Goal: Task Accomplishment & Management: Complete application form

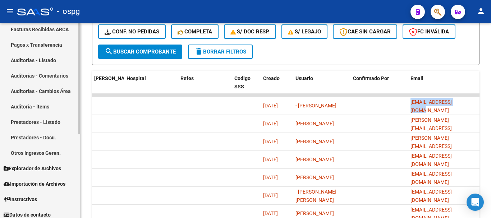
scroll to position [148, 0]
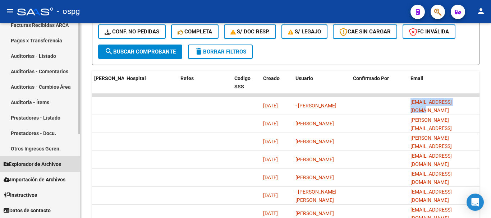
click at [36, 166] on span "Explorador de Archivos" at bounding box center [33, 164] width 58 height 8
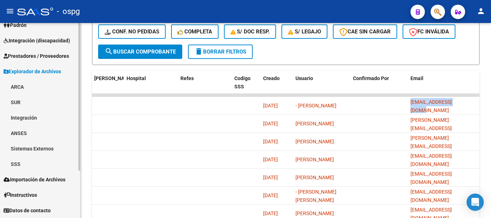
scroll to position [55, 0]
click at [51, 115] on link "Integración" at bounding box center [40, 117] width 80 height 15
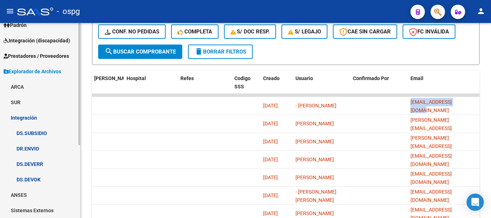
click at [48, 162] on link "DS.DEVERR" at bounding box center [40, 163] width 80 height 15
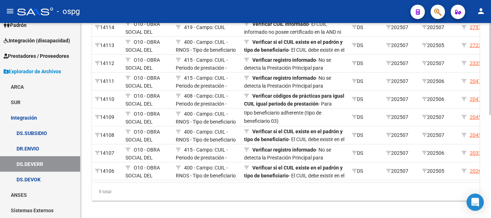
scroll to position [171, 0]
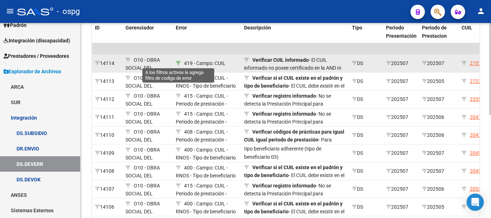
click at [178, 62] on icon at bounding box center [178, 63] width 5 height 5
type input "419"
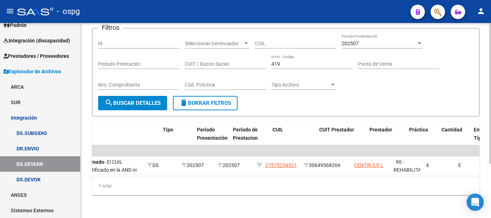
scroll to position [0, 212]
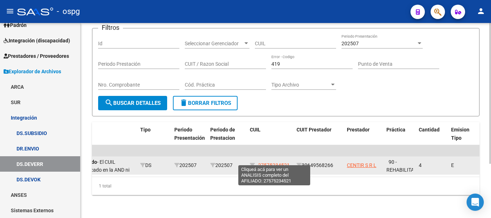
click at [273, 163] on span "27575234521" at bounding box center [274, 166] width 32 height 6
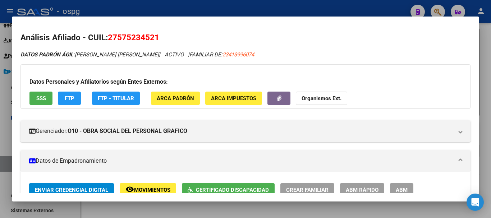
click at [488, 143] on div at bounding box center [245, 109] width 491 height 218
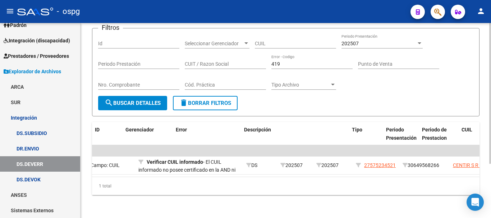
scroll to position [0, 0]
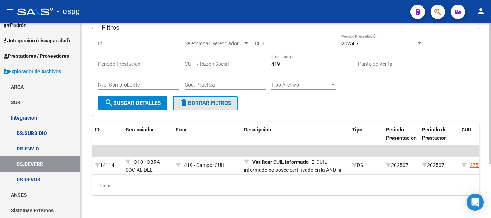
click at [217, 100] on span "delete Borrar Filtros" at bounding box center [205, 103] width 52 height 6
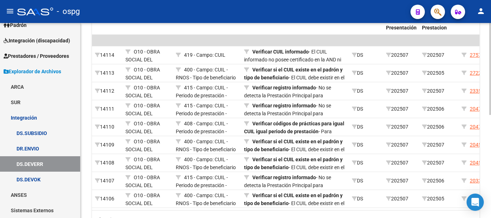
scroll to position [183, 0]
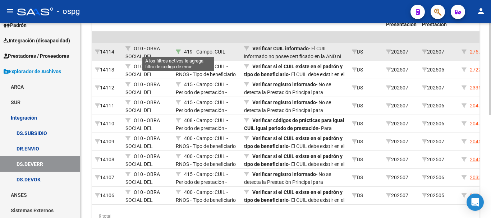
click at [178, 52] on icon at bounding box center [178, 51] width 5 height 5
type input "419"
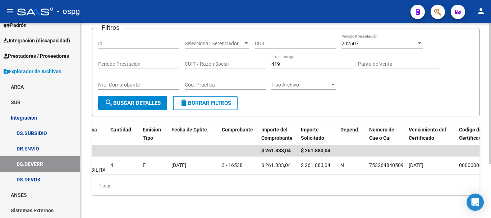
scroll to position [0, 532]
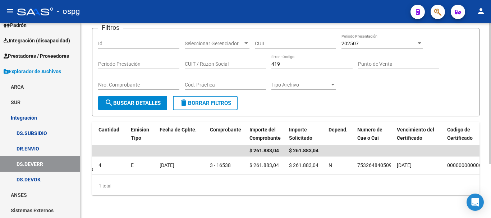
drag, startPoint x: 284, startPoint y: 186, endPoint x: 164, endPoint y: 192, distance: 120.6
click at [164, 192] on div "1 total" at bounding box center [286, 186] width 388 height 18
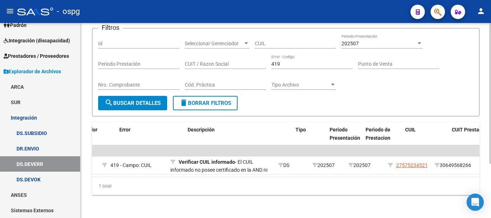
scroll to position [0, 90]
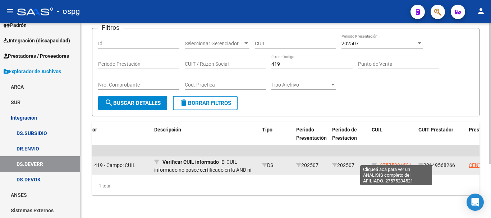
click at [395, 163] on span "27575234521" at bounding box center [396, 166] width 32 height 6
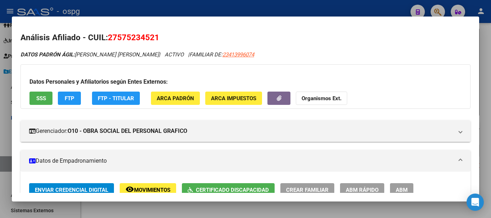
click at [491, 166] on div at bounding box center [245, 109] width 491 height 218
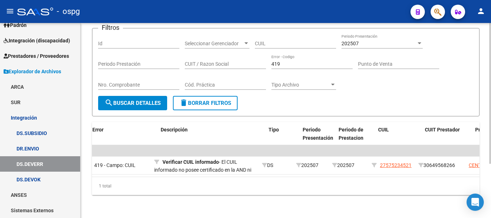
scroll to position [0, 0]
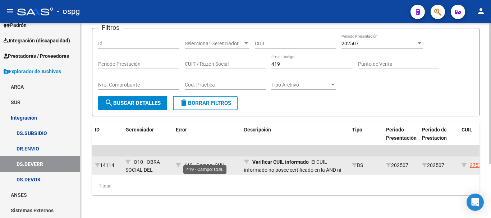
click at [207, 163] on span "419 - Campo: CUIL" at bounding box center [204, 166] width 41 height 6
click at [216, 163] on span "419 - Campo: CUIL" at bounding box center [204, 166] width 41 height 6
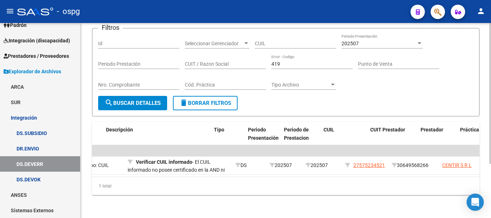
scroll to position [0, 152]
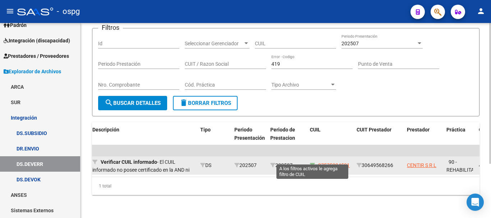
drag, startPoint x: 350, startPoint y: 158, endPoint x: 317, endPoint y: 158, distance: 32.7
click at [312, 161] on div "27575234521" at bounding box center [330, 165] width 41 height 8
copy div "27575234521"
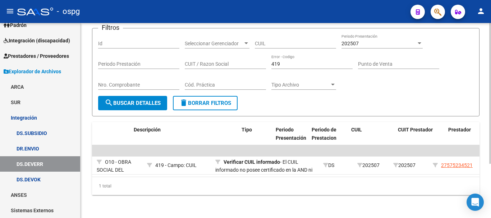
scroll to position [0, 0]
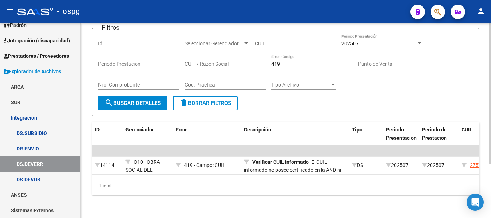
click at [206, 100] on span "delete Borrar Filtros" at bounding box center [205, 103] width 52 height 6
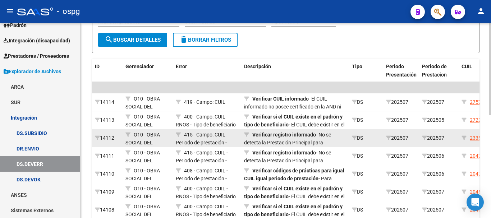
scroll to position [147, 0]
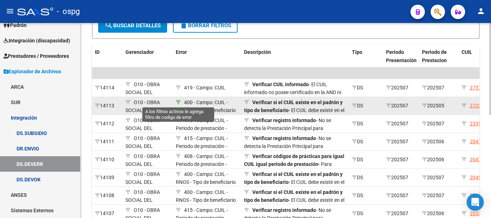
click at [177, 102] on icon at bounding box center [178, 102] width 5 height 5
type input "400"
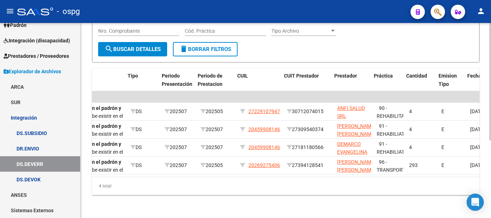
scroll to position [0, 224]
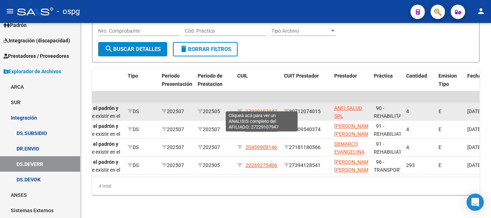
click at [257, 109] on span "27229107947" at bounding box center [262, 112] width 32 height 6
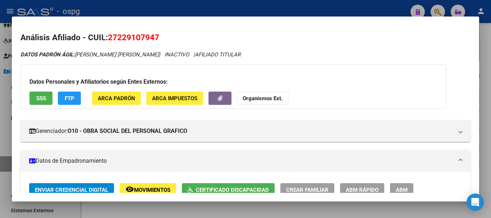
click at [486, 128] on div at bounding box center [245, 109] width 491 height 218
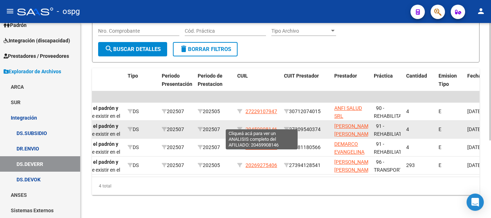
click at [259, 127] on span "20459908146" at bounding box center [262, 130] width 32 height 6
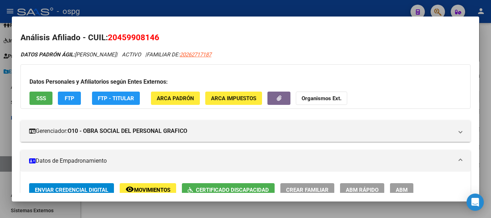
click at [486, 135] on div at bounding box center [245, 109] width 491 height 218
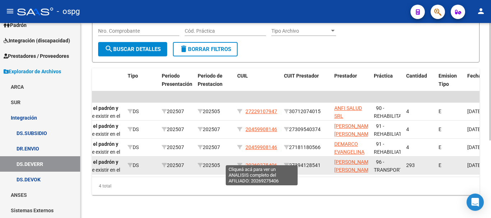
click at [272, 163] on span "20269275406" at bounding box center [262, 166] width 32 height 6
type textarea "20269275406"
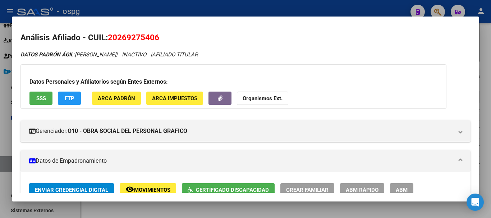
click at [482, 155] on div at bounding box center [245, 109] width 491 height 218
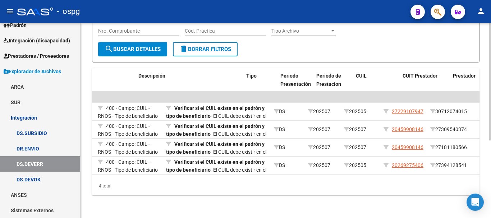
scroll to position [0, 0]
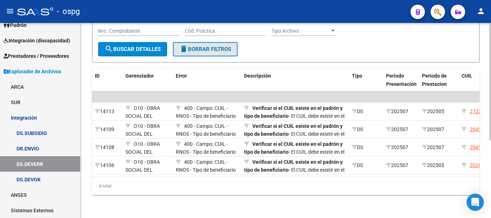
click at [215, 46] on span "delete Borrar Filtros" at bounding box center [205, 49] width 52 height 6
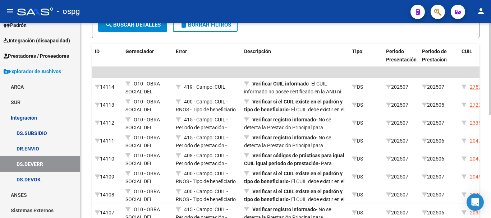
scroll to position [165, 0]
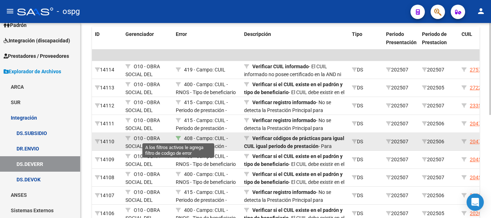
click at [178, 138] on icon at bounding box center [178, 138] width 5 height 5
type input "408"
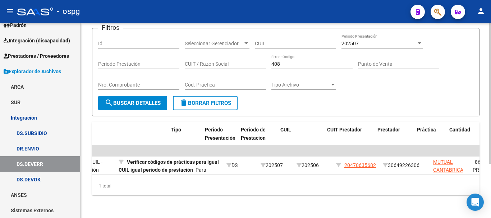
scroll to position [0, 187]
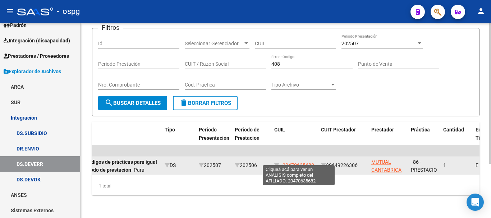
click at [306, 163] on span "20470635682" at bounding box center [299, 166] width 32 height 6
type textarea "20470635682"
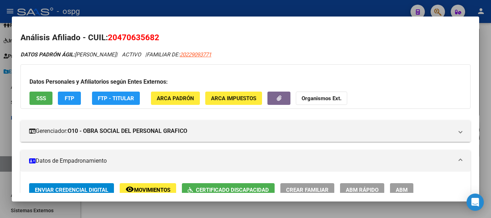
click at [489, 153] on div at bounding box center [245, 109] width 491 height 218
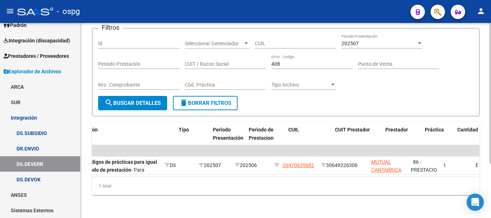
scroll to position [0, 0]
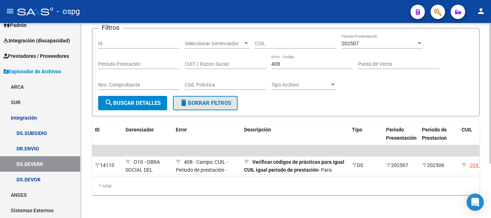
click at [213, 100] on span "delete Borrar Filtros" at bounding box center [205, 103] width 52 height 6
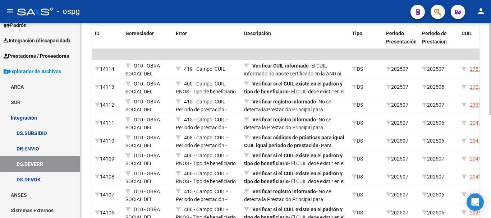
scroll to position [183, 0]
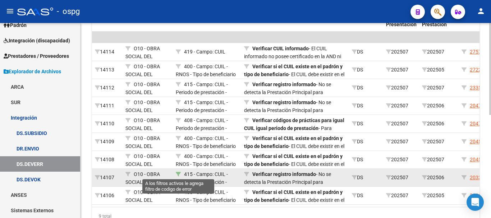
click at [178, 174] on icon at bounding box center [178, 174] width 5 height 5
type input "415"
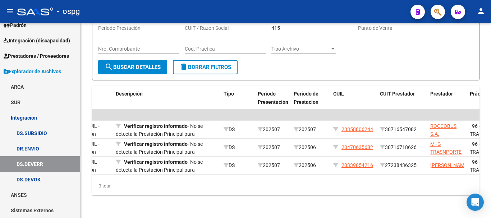
scroll to position [0, 131]
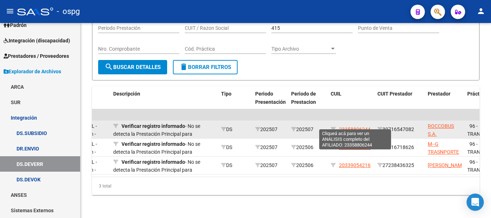
click at [357, 127] on span "23358806244" at bounding box center [355, 130] width 32 height 6
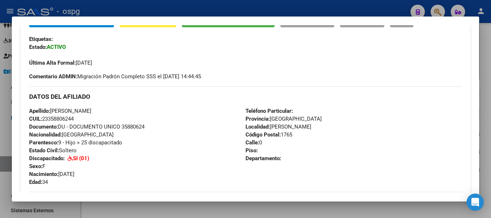
scroll to position [180, 0]
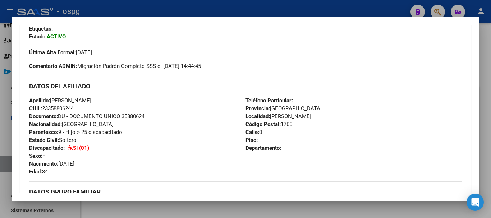
click at [486, 156] on div at bounding box center [245, 109] width 491 height 218
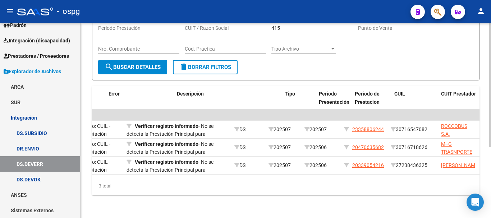
scroll to position [0, 125]
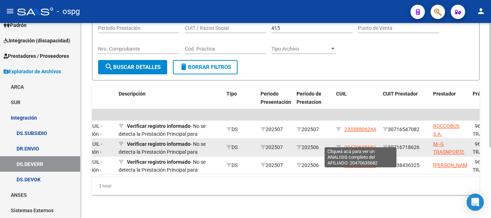
click at [368, 145] on span "20470635682" at bounding box center [360, 148] width 32 height 6
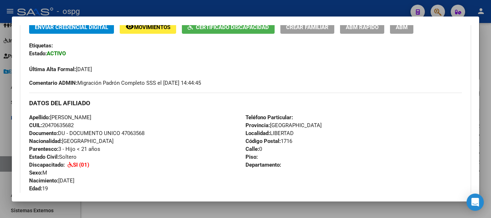
scroll to position [180, 0]
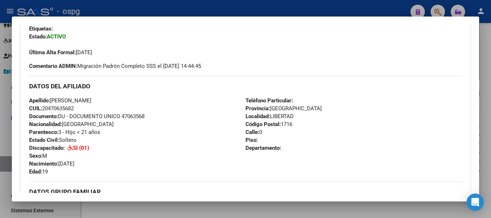
click at [488, 145] on div at bounding box center [245, 109] width 491 height 218
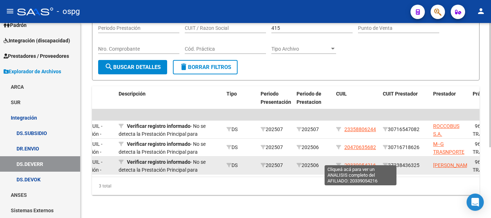
click at [360, 163] on span "20339054216" at bounding box center [360, 166] width 32 height 6
type textarea "20339054216"
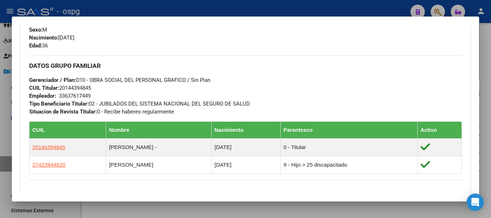
scroll to position [324, 0]
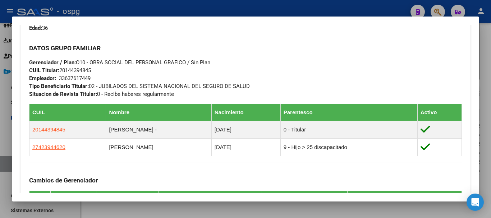
click at [489, 173] on div at bounding box center [245, 109] width 491 height 218
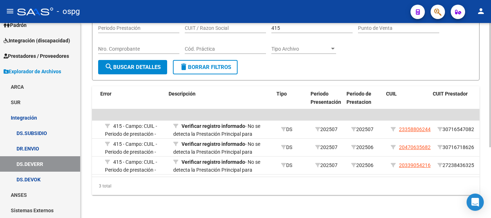
scroll to position [0, 94]
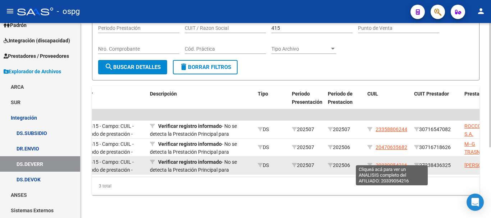
click at [397, 163] on span "20339054216" at bounding box center [392, 166] width 32 height 6
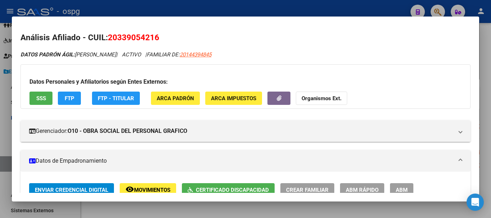
click at [484, 148] on div at bounding box center [245, 109] width 491 height 218
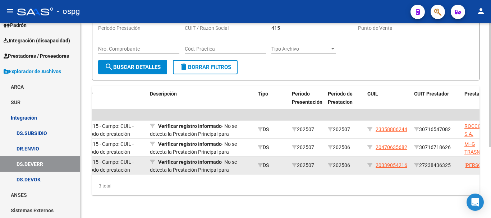
drag, startPoint x: 408, startPoint y: 160, endPoint x: 374, endPoint y: 164, distance: 34.1
click at [374, 164] on datatable-body-cell "20339054216" at bounding box center [388, 166] width 47 height 18
copy div "20339054216"
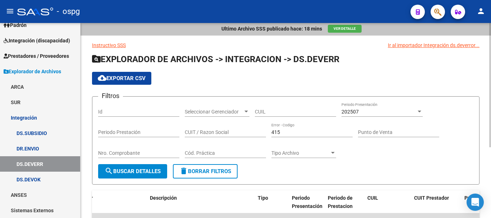
scroll to position [0, 0]
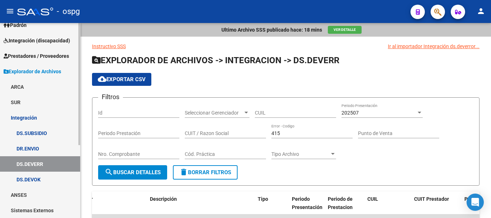
click at [26, 43] on span "Integración (discapacidad)" at bounding box center [37, 41] width 67 height 8
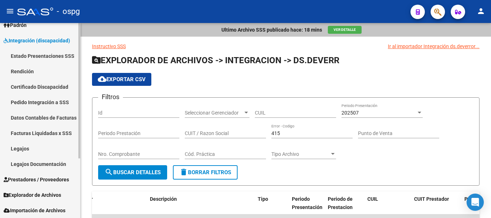
click at [41, 105] on link "Pedido Integración a SSS" at bounding box center [40, 102] width 80 height 15
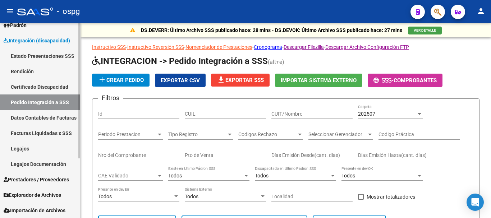
click at [43, 136] on link "Facturas Liquidadas x SSS" at bounding box center [40, 132] width 80 height 15
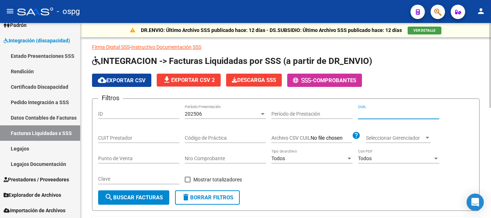
paste input "20-33905421-6"
type input "20-33905421-6"
click at [124, 199] on span "search Buscar Facturas" at bounding box center [134, 197] width 58 height 6
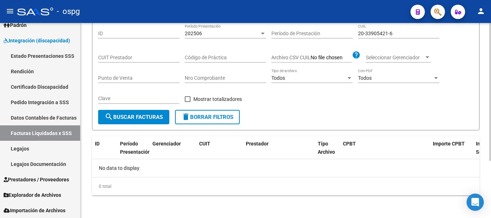
scroll to position [81, 0]
click at [133, 116] on span "search Buscar Facturas" at bounding box center [134, 117] width 58 height 6
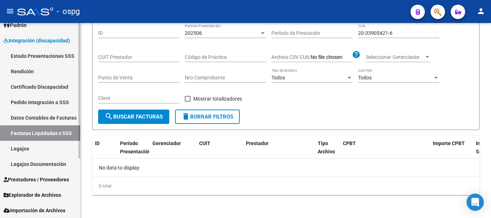
click at [41, 104] on link "Pedido Integración a SSS" at bounding box center [40, 102] width 80 height 15
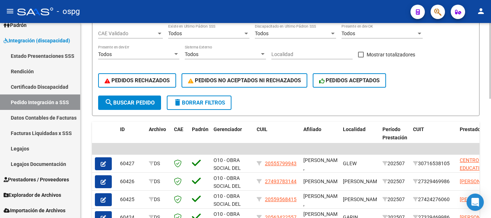
scroll to position [108, 0]
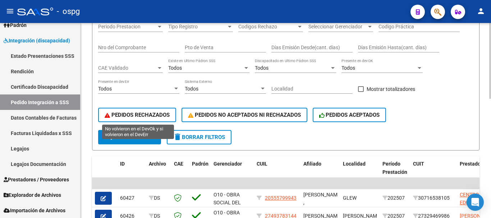
click at [155, 113] on span "PEDIDOS RECHAZADOS" at bounding box center [137, 115] width 65 height 6
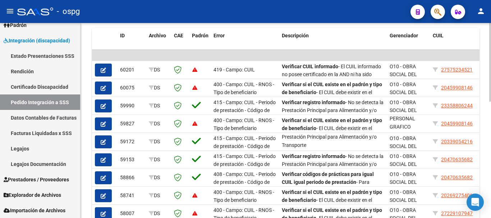
scroll to position [216, 0]
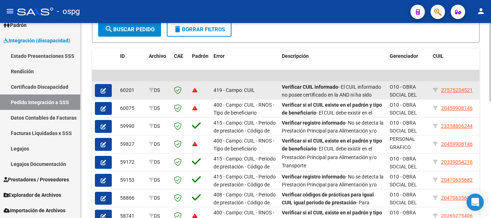
click at [102, 92] on icon "button" at bounding box center [103, 90] width 5 height 5
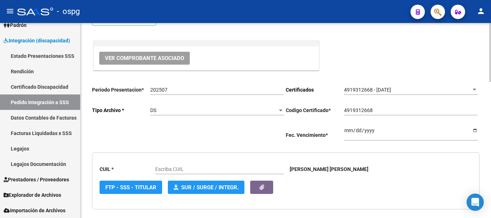
scroll to position [72, 0]
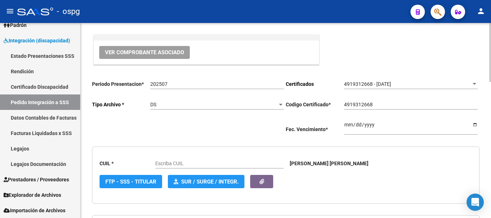
type input "27575234521"
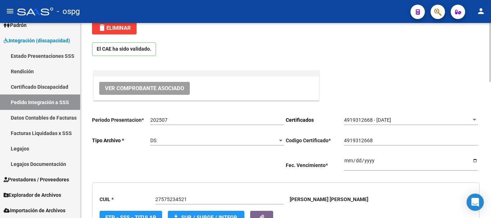
scroll to position [0, 0]
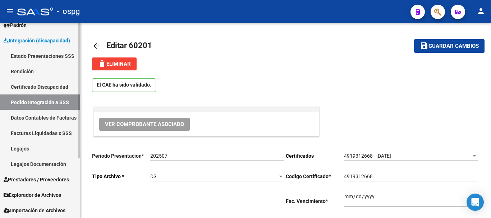
click at [35, 107] on link "Pedido Integración a SSS" at bounding box center [40, 102] width 80 height 15
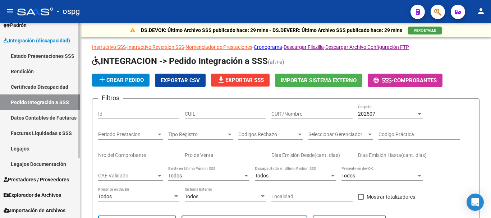
scroll to position [86, 0]
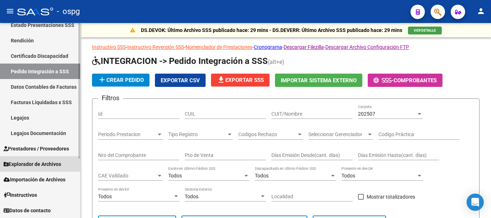
click at [41, 167] on span "Explorador de Archivos" at bounding box center [33, 164] width 58 height 8
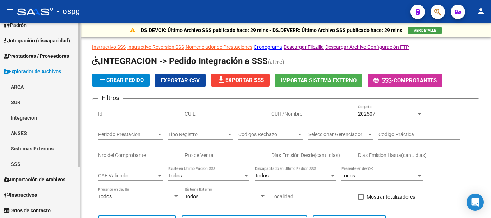
scroll to position [55, 0]
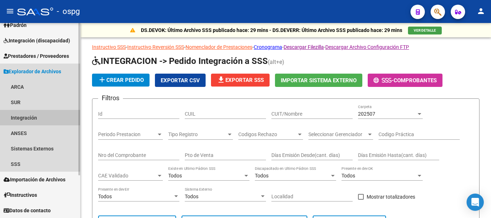
click at [38, 123] on link "Integración" at bounding box center [40, 117] width 80 height 15
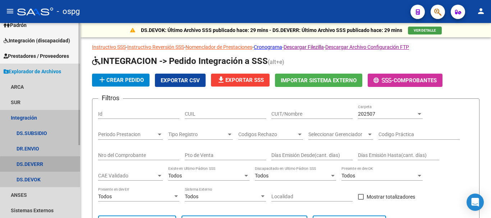
click at [56, 166] on link "DS.DEVERR" at bounding box center [40, 163] width 80 height 15
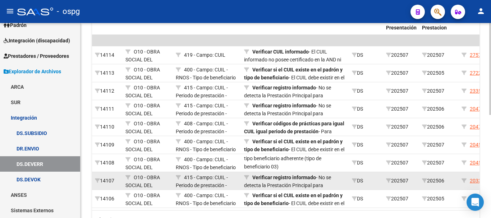
scroll to position [144, 0]
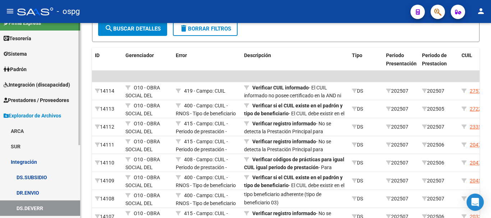
scroll to position [9, 0]
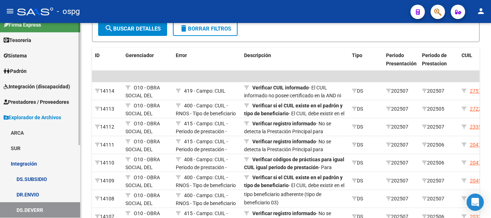
click at [35, 85] on span "Integración (discapacidad)" at bounding box center [37, 87] width 67 height 8
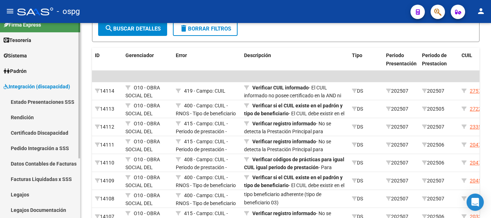
click at [24, 193] on link "Legajos" at bounding box center [40, 194] width 80 height 15
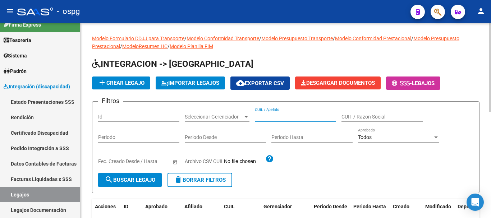
click at [301, 116] on input "CUIL / Apellido" at bounding box center [295, 117] width 81 height 6
type input "[PERSON_NAME]"
click at [139, 182] on span "search Buscar Legajo" at bounding box center [130, 180] width 51 height 6
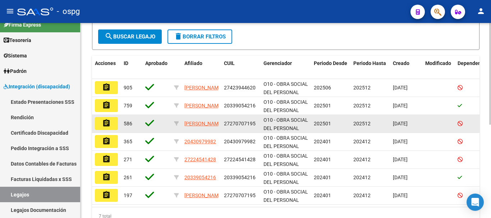
scroll to position [144, 0]
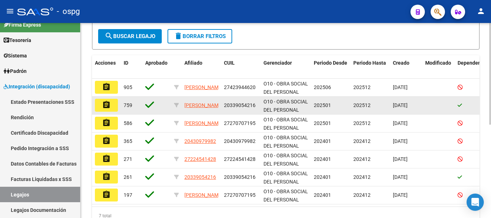
click at [112, 106] on button "assignment" at bounding box center [106, 105] width 23 height 13
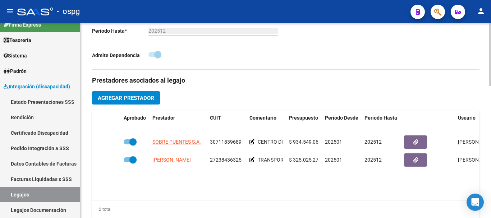
scroll to position [252, 0]
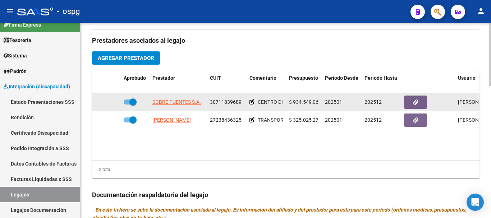
drag, startPoint x: 241, startPoint y: 102, endPoint x: 209, endPoint y: 102, distance: 32.4
click at [209, 102] on datatable-body-cell "30711839689" at bounding box center [227, 102] width 40 height 18
copy span "30711839689"
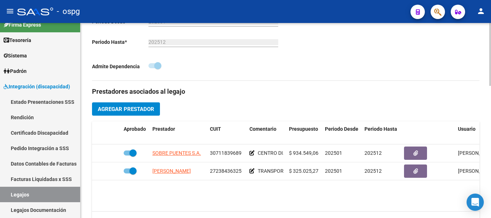
scroll to position [144, 0]
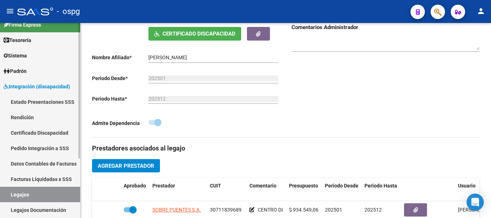
click at [39, 149] on link "Pedido Integración a SSS" at bounding box center [40, 148] width 80 height 15
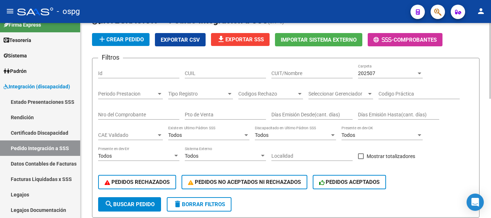
scroll to position [36, 0]
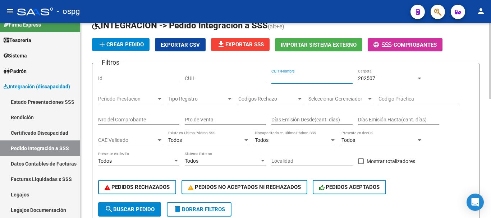
paste input "30711839689"
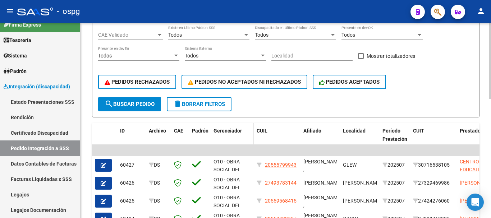
scroll to position [143, 0]
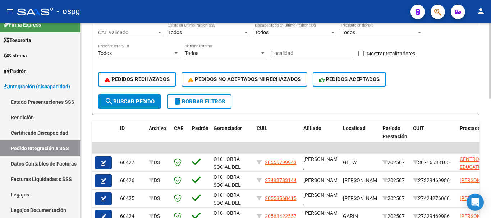
type input "30711839689"
click at [137, 104] on span "search Buscar Pedido" at bounding box center [130, 102] width 50 height 6
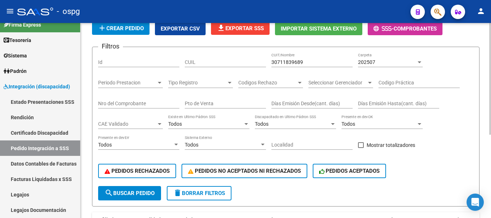
scroll to position [36, 0]
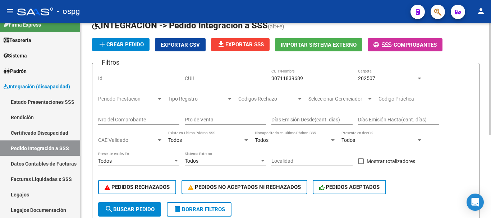
click at [402, 81] on div "202507" at bounding box center [387, 78] width 58 height 6
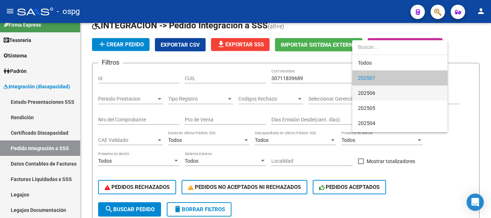
click at [392, 92] on span "202506" at bounding box center [400, 93] width 84 height 15
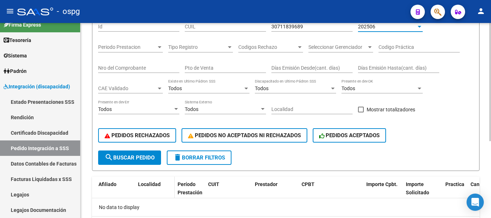
scroll to position [107, 0]
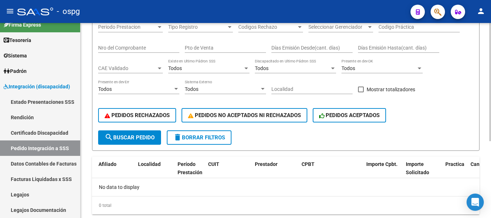
click at [133, 139] on span "search Buscar Pedido" at bounding box center [130, 137] width 50 height 6
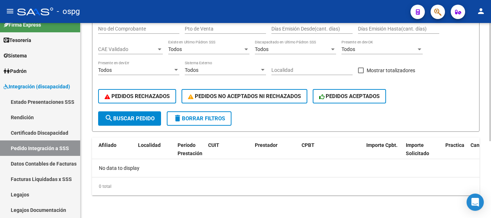
click at [195, 116] on span "delete Borrar Filtros" at bounding box center [199, 118] width 52 height 6
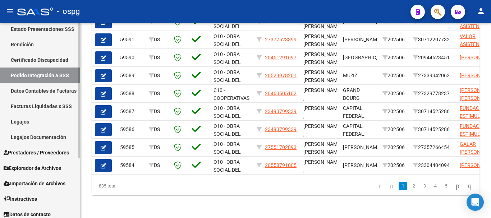
scroll to position [86, 0]
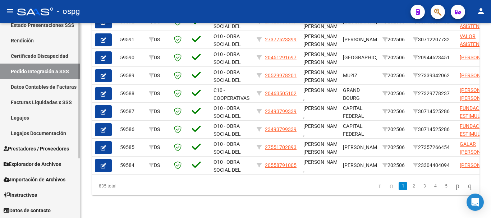
click at [54, 151] on span "Prestadores / Proveedores" at bounding box center [36, 149] width 65 height 8
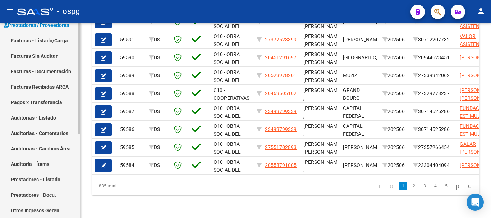
click at [56, 42] on link "Facturas - Listado/Carga" at bounding box center [40, 40] width 80 height 15
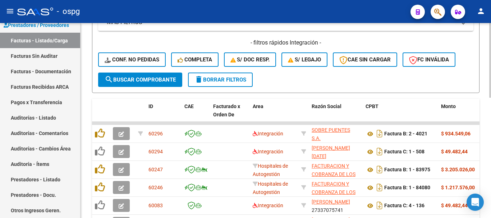
scroll to position [180, 0]
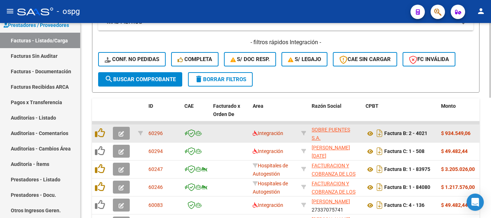
click at [121, 134] on icon "button" at bounding box center [121, 133] width 5 height 5
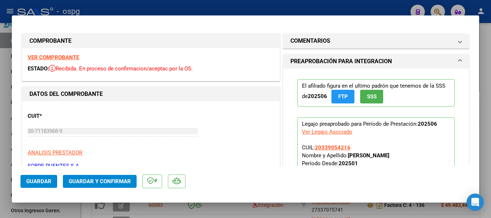
click at [63, 56] on strong "VER COMPROBANTE" at bounding box center [53, 57] width 51 height 6
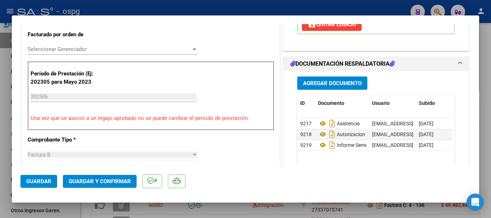
scroll to position [216, 0]
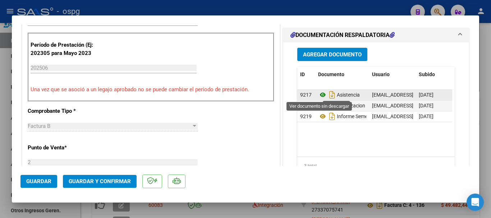
click at [320, 95] on icon at bounding box center [322, 95] width 9 height 9
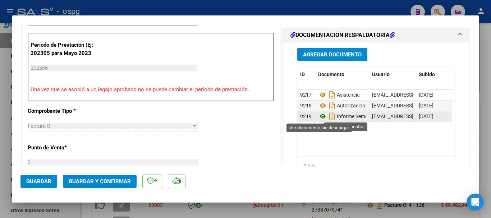
click at [320, 116] on icon at bounding box center [322, 116] width 9 height 9
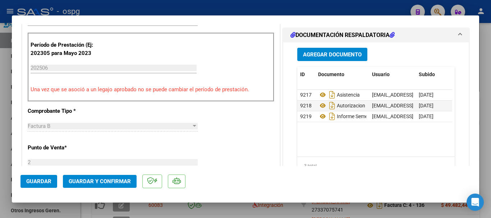
click at [489, 139] on div at bounding box center [245, 109] width 491 height 218
type input "$ 0,00"
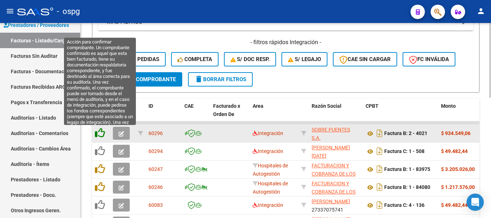
click at [101, 132] on icon at bounding box center [100, 133] width 10 height 10
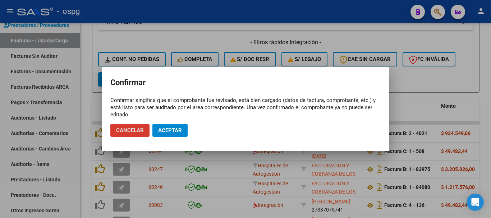
click at [173, 133] on span "Aceptar" at bounding box center [170, 130] width 24 height 6
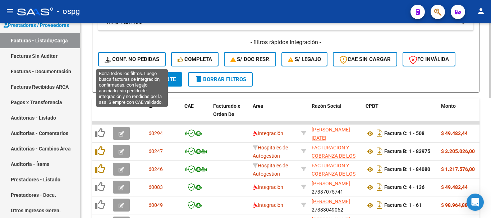
click at [150, 59] on span "Conf. no pedidas" at bounding box center [132, 59] width 55 height 6
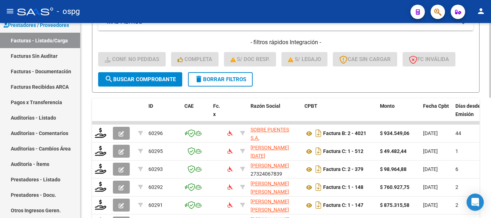
scroll to position [216, 0]
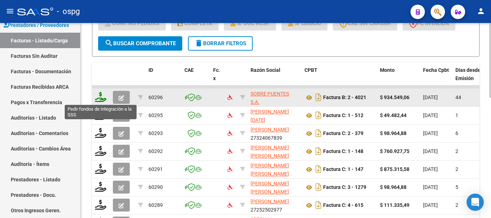
click at [102, 99] on icon at bounding box center [101, 97] width 12 height 10
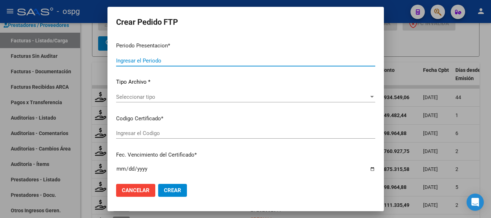
type input "202507"
type input "202506"
type input "$ 934.549,06"
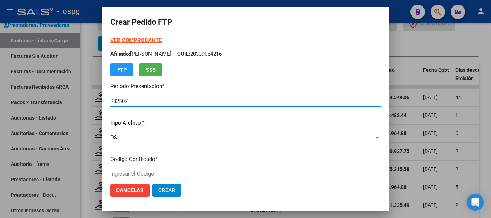
type input "1168351"
type input "[DATE]"
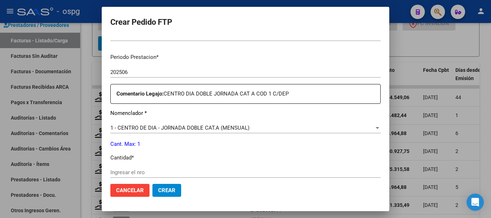
scroll to position [252, 0]
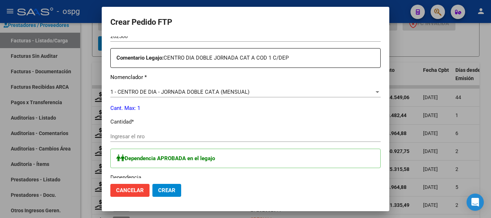
click at [177, 136] on input "Ingresar el nro" at bounding box center [245, 136] width 270 height 6
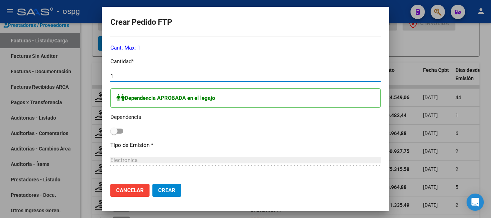
scroll to position [324, 0]
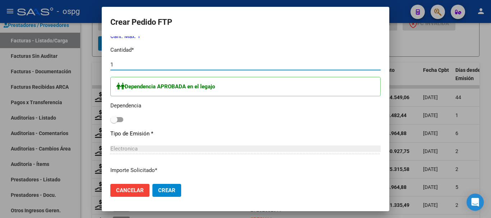
type input "1"
drag, startPoint x: 116, startPoint y: 120, endPoint x: 121, endPoint y: 120, distance: 5.0
click at [119, 120] on span at bounding box center [116, 119] width 13 height 5
click at [114, 122] on input "checkbox" at bounding box center [114, 122] width 0 height 0
checkbox input "true"
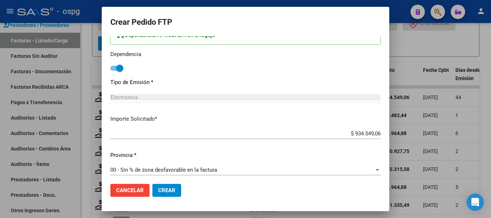
scroll to position [379, 0]
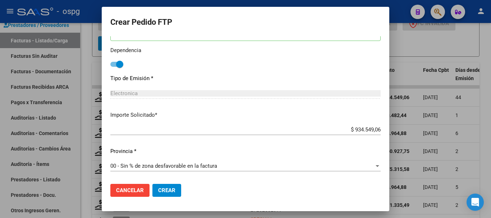
click at [164, 187] on span "Crear" at bounding box center [166, 190] width 17 height 6
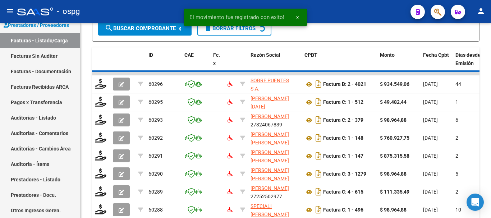
scroll to position [252, 0]
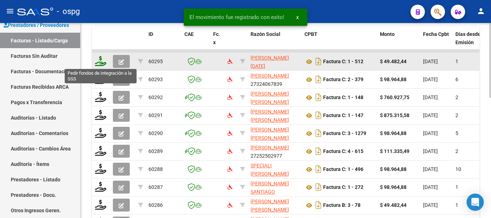
click at [99, 63] on icon at bounding box center [101, 61] width 12 height 10
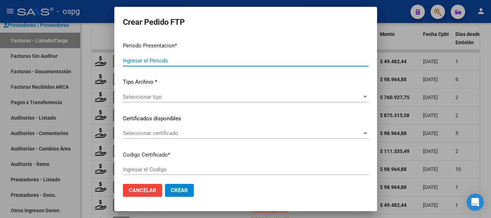
type input "202507"
type input "$ 49.482,44"
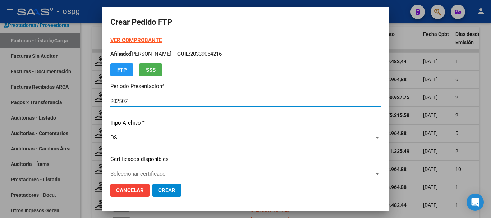
type input "2612613"
type input "[DATE]"
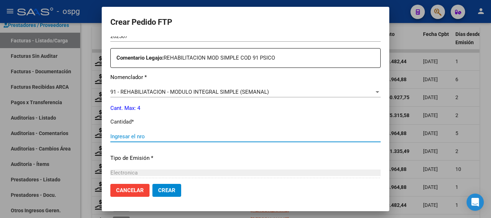
click at [182, 134] on input "Ingresar el nro" at bounding box center [245, 136] width 270 height 6
type input "4"
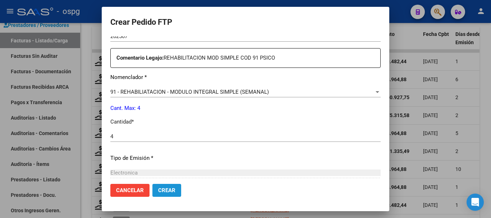
click at [171, 191] on span "Crear" at bounding box center [166, 190] width 17 height 6
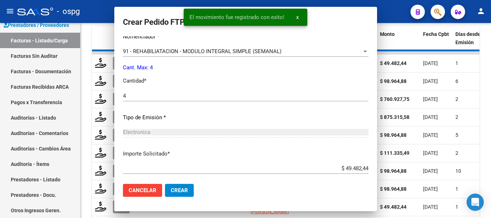
scroll to position [0, 0]
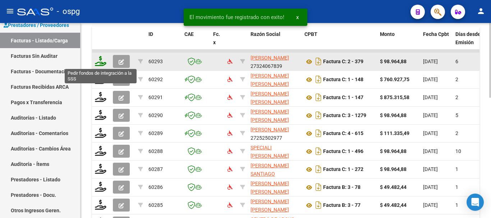
click at [101, 61] on icon at bounding box center [101, 61] width 12 height 10
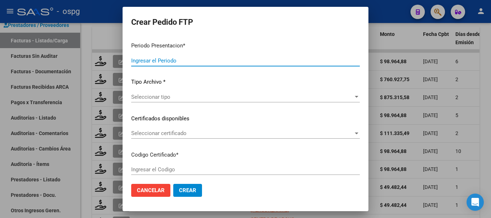
type input "202507"
type input "$ 98.964,88"
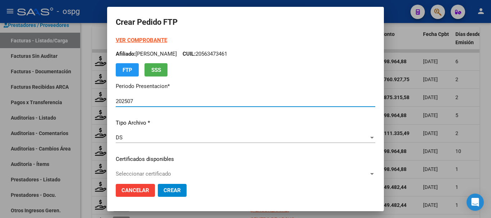
type input "2807546689"
type input "[DATE]"
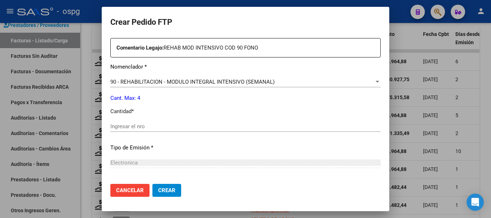
scroll to position [288, 0]
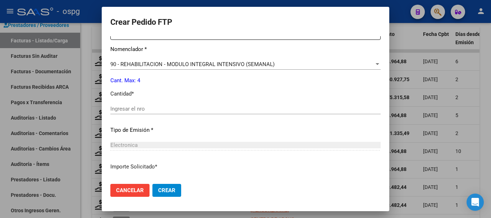
click at [186, 109] on input "Ingresar el nro" at bounding box center [245, 109] width 270 height 6
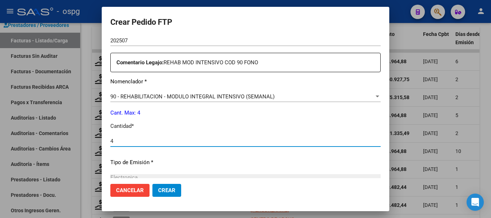
scroll to position [324, 0]
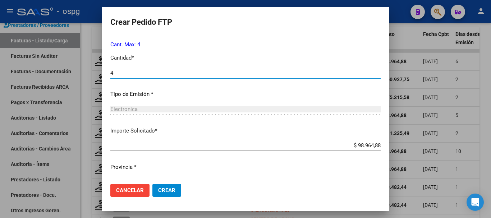
type input "4"
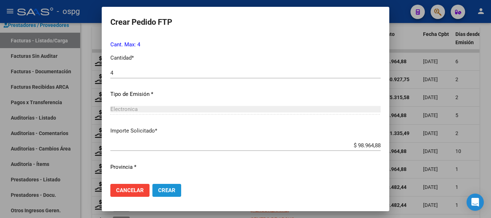
click at [170, 190] on span "Crear" at bounding box center [166, 190] width 17 height 6
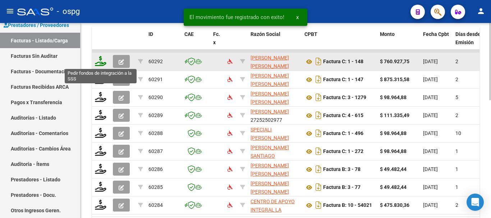
click at [100, 65] on icon at bounding box center [101, 61] width 12 height 10
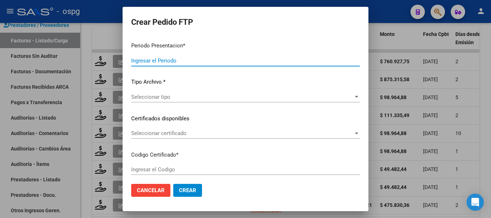
type input "202507"
type input "$ 760.927,75"
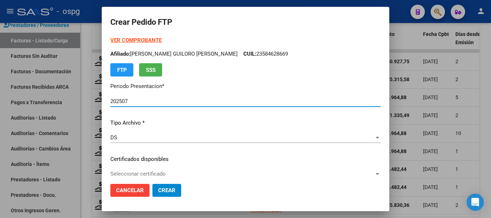
type input "7297739814"
type input "[DATE]"
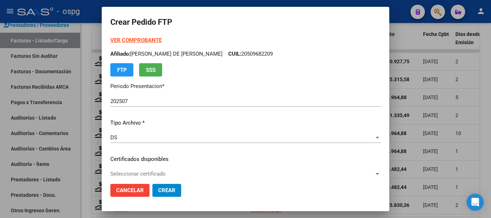
click at [489, 140] on div at bounding box center [245, 109] width 491 height 218
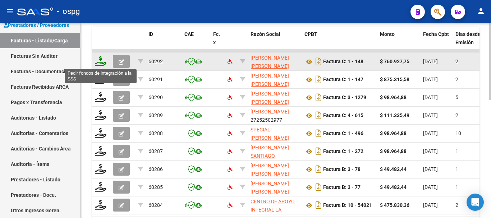
click at [100, 61] on icon at bounding box center [101, 61] width 12 height 10
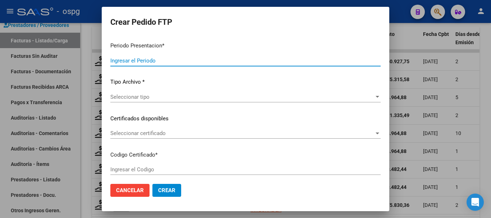
type input "202507"
type input "$ 760.927,75"
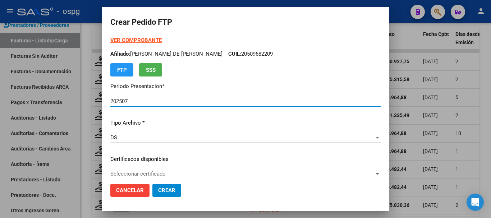
type input "7297739814"
type input "[DATE]"
click at [140, 41] on strong "VER COMPROBANTE" at bounding box center [135, 40] width 51 height 6
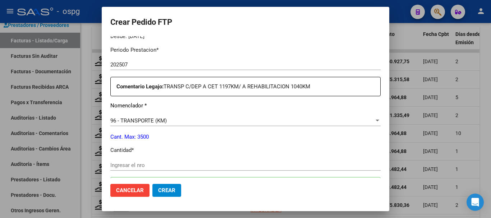
scroll to position [252, 0]
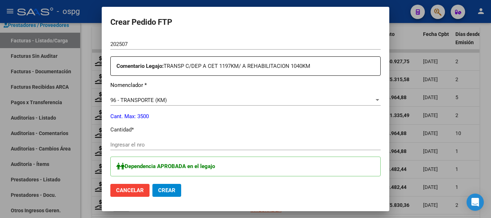
click at [490, 170] on div at bounding box center [245, 109] width 491 height 218
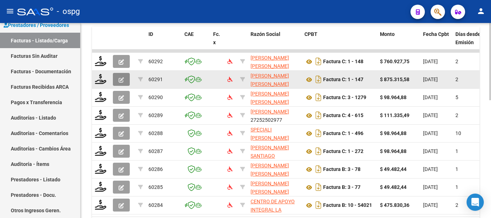
click at [121, 81] on icon "button" at bounding box center [121, 79] width 5 height 5
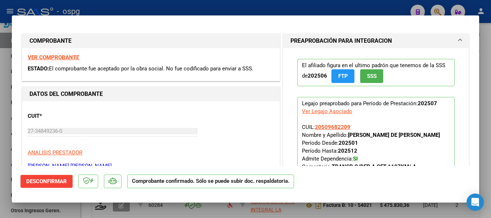
click at [65, 56] on strong "VER COMPROBANTE" at bounding box center [53, 57] width 51 height 6
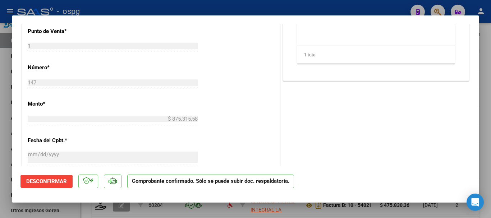
click at [491, 140] on div at bounding box center [245, 109] width 491 height 218
type input "$ 0,00"
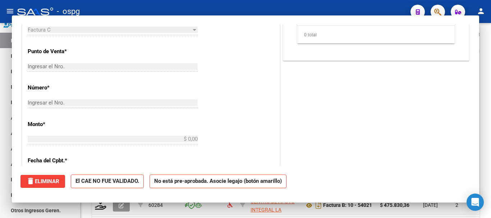
scroll to position [308, 0]
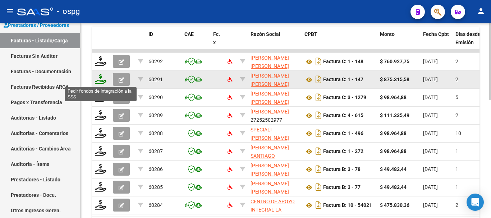
click at [102, 81] on icon at bounding box center [101, 79] width 12 height 10
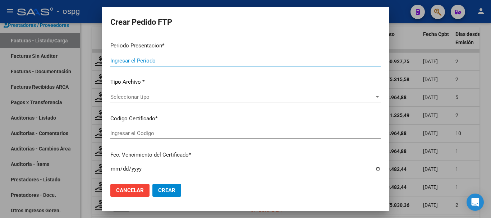
type input "202507"
type input "$ 875.315,58"
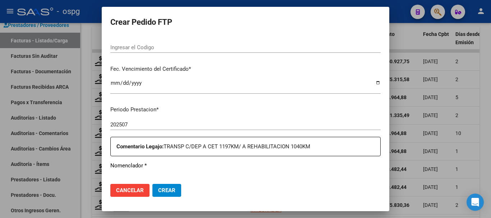
type input "7297739814"
type input "[DATE]"
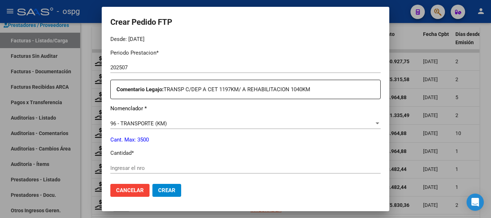
scroll to position [235, 0]
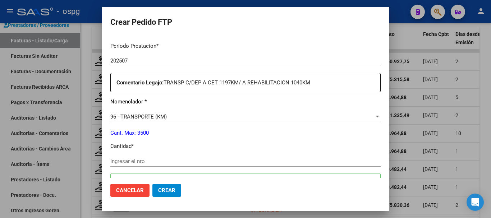
click at [488, 150] on div at bounding box center [245, 109] width 491 height 218
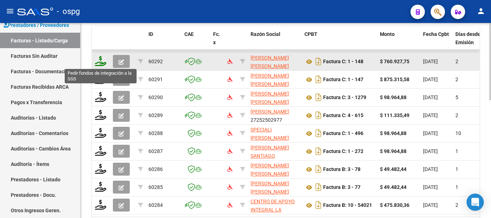
click at [100, 63] on icon at bounding box center [101, 61] width 12 height 10
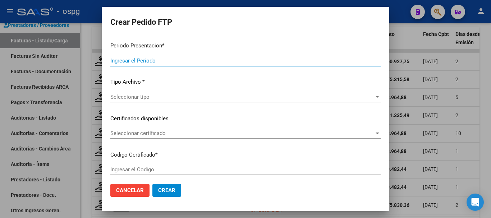
type input "202507"
type input "$ 760.927,75"
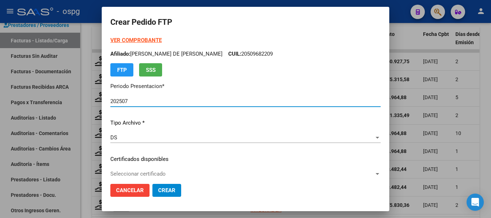
type input "7297739814"
type input "[DATE]"
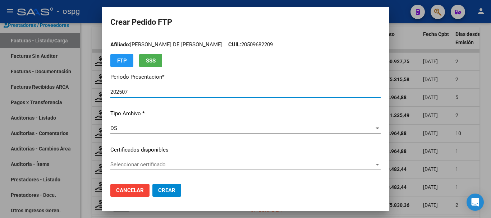
scroll to position [0, 0]
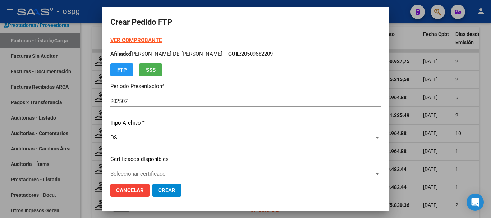
click at [139, 41] on strong "VER COMPROBANTE" at bounding box center [135, 40] width 51 height 6
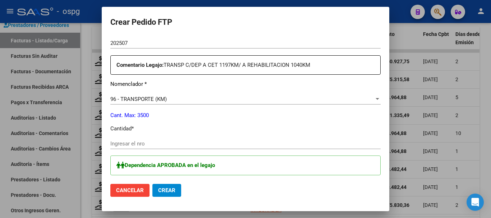
scroll to position [288, 0]
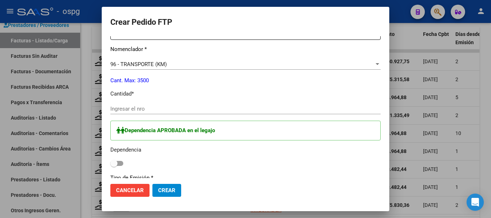
click at [228, 107] on input "Ingresar el nro" at bounding box center [245, 109] width 270 height 6
type input "1040"
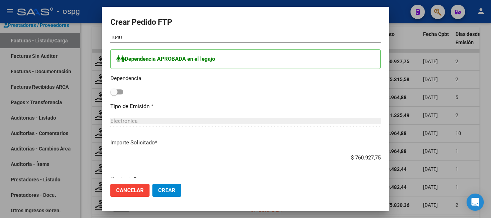
scroll to position [360, 0]
drag, startPoint x: 115, startPoint y: 91, endPoint x: 120, endPoint y: 91, distance: 5.4
click at [120, 91] on span at bounding box center [116, 91] width 13 height 5
click at [114, 94] on input "checkbox" at bounding box center [114, 94] width 0 height 0
checkbox input "true"
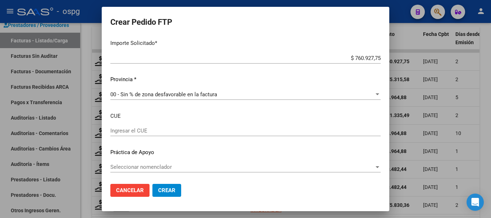
scroll to position [460, 0]
click at [158, 191] on span "Crear" at bounding box center [166, 190] width 17 height 6
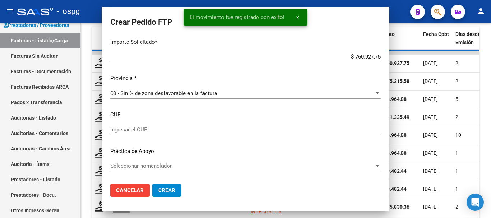
scroll to position [419, 0]
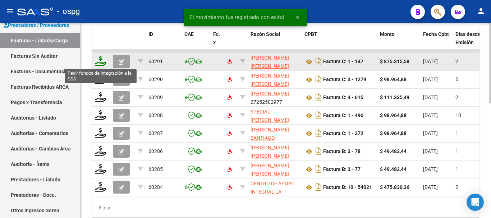
click at [102, 65] on icon at bounding box center [101, 61] width 12 height 10
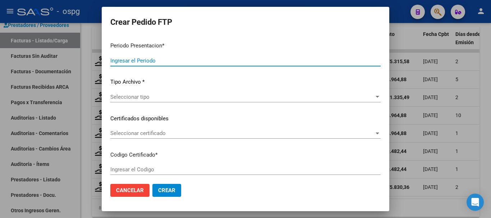
type input "202507"
type input "$ 875.315,58"
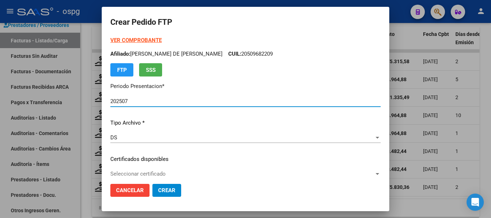
type input "7297739814"
type input "[DATE]"
click at [141, 40] on strong "VER COMPROBANTE" at bounding box center [135, 40] width 51 height 6
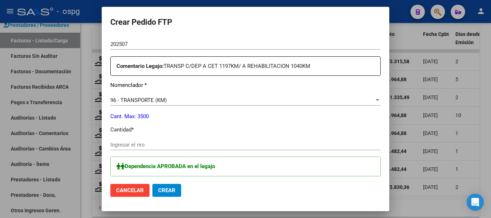
scroll to position [288, 0]
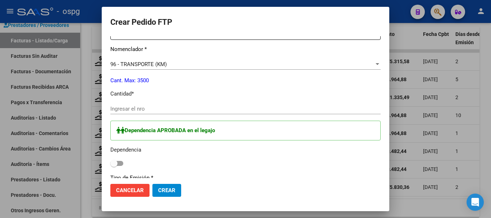
click at [248, 108] on input "Ingresar el nro" at bounding box center [245, 109] width 270 height 6
type input "1197"
click at [119, 164] on span at bounding box center [116, 163] width 13 height 5
click at [114, 166] on input "checkbox" at bounding box center [114, 166] width 0 height 0
checkbox input "true"
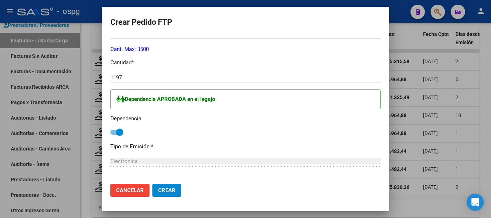
scroll to position [316, 0]
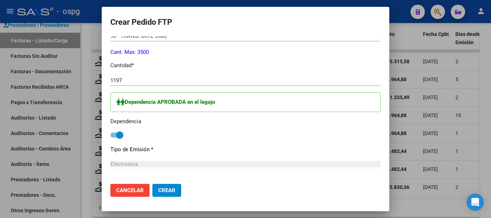
click at [178, 191] on button "Crear" at bounding box center [166, 190] width 29 height 13
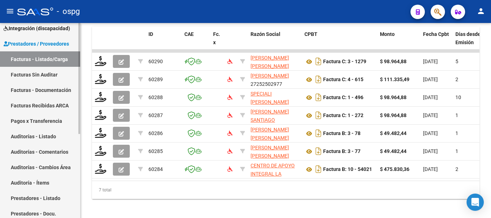
scroll to position [50, 0]
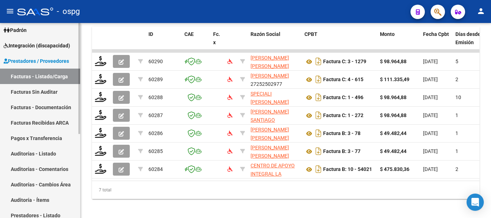
click at [41, 45] on span "Integración (discapacidad)" at bounding box center [37, 46] width 67 height 8
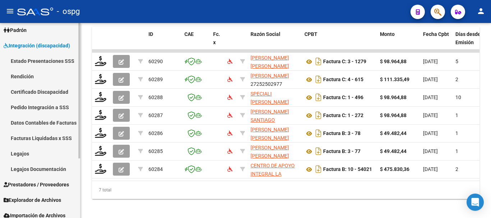
click at [48, 107] on link "Pedido Integración a SSS" at bounding box center [40, 107] width 80 height 15
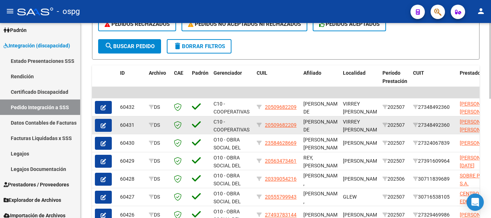
scroll to position [216, 0]
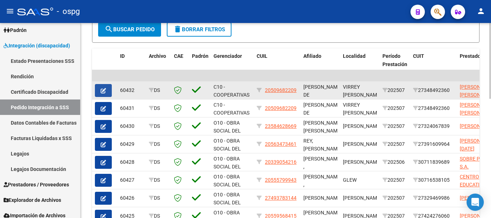
click at [109, 95] on button "button" at bounding box center [103, 90] width 17 height 13
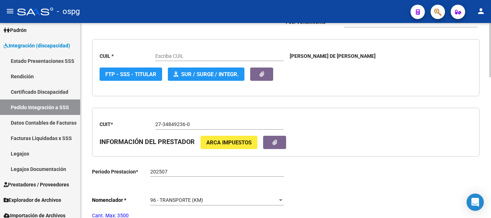
type input "20509682209"
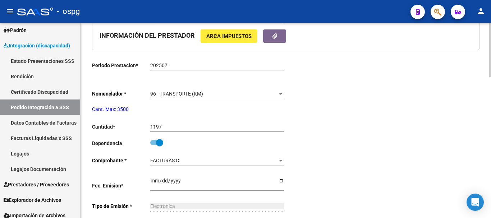
scroll to position [288, 0]
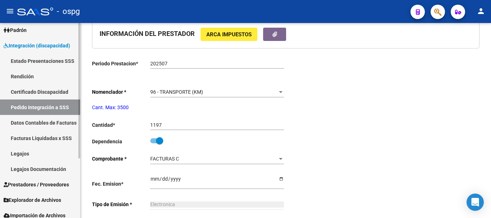
click at [54, 109] on link "Pedido Integración a SSS" at bounding box center [40, 107] width 80 height 15
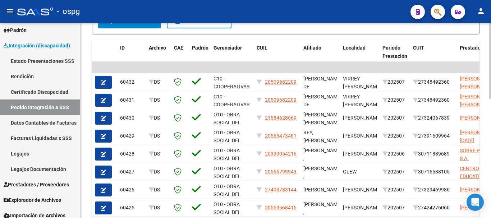
scroll to position [216, 0]
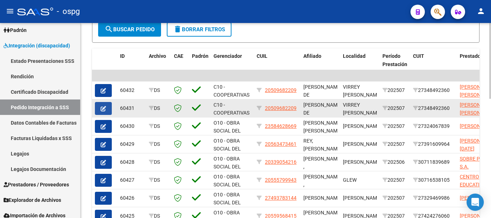
click at [107, 110] on button "button" at bounding box center [103, 108] width 17 height 13
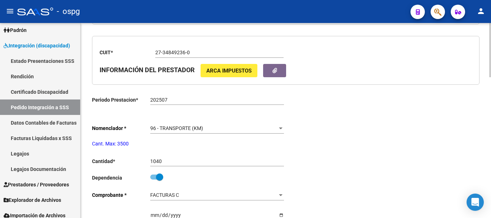
type input "20509682209"
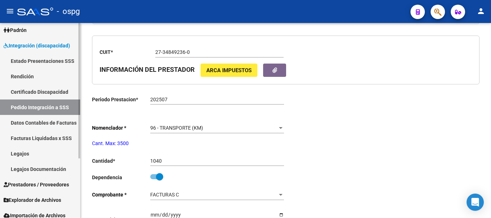
click at [63, 109] on link "Pedido Integración a SSS" at bounding box center [40, 107] width 80 height 15
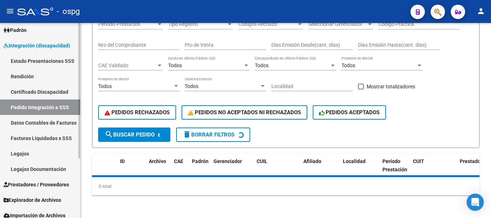
scroll to position [252, 0]
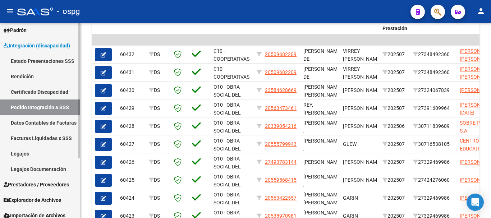
click at [35, 189] on link "Prestadores / Proveedores" at bounding box center [40, 184] width 80 height 15
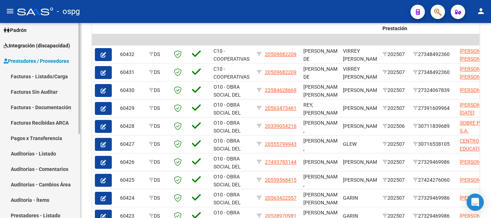
click at [44, 77] on link "Facturas - Listado/Carga" at bounding box center [40, 76] width 80 height 15
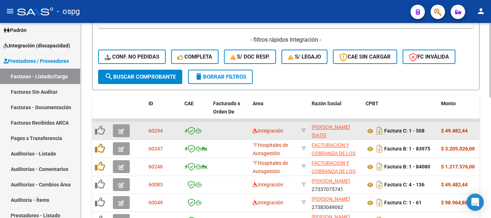
scroll to position [180, 0]
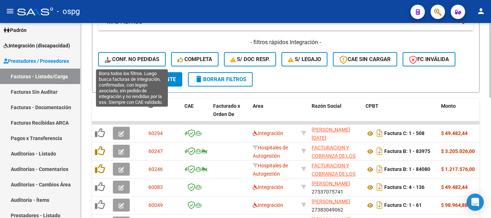
click at [141, 58] on span "Conf. no pedidas" at bounding box center [132, 59] width 55 height 6
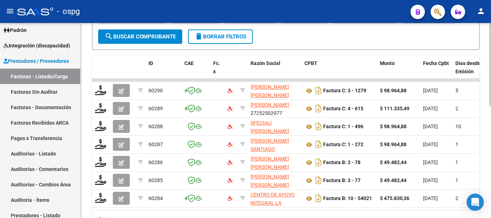
scroll to position [252, 0]
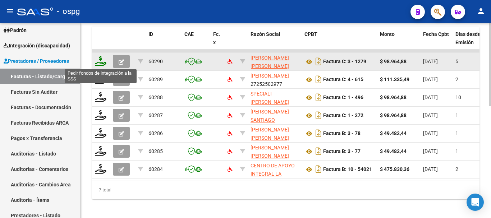
click at [100, 65] on icon at bounding box center [101, 61] width 12 height 10
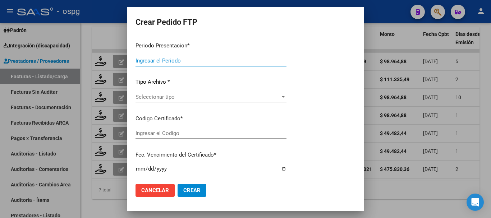
type input "202507"
type input "$ 98.964,88"
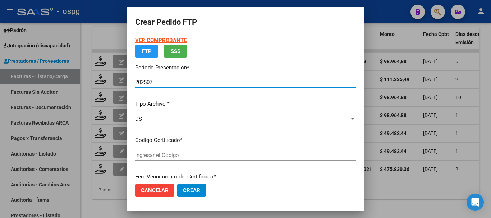
type input "4876859152"
type input "[DATE]"
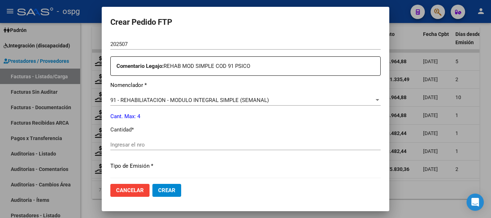
click at [241, 144] on input "Ingresar el nro" at bounding box center [245, 145] width 270 height 6
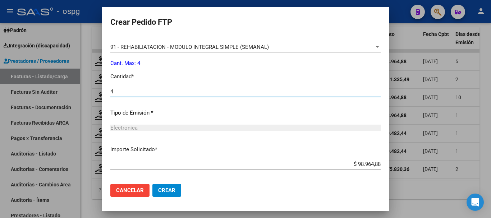
scroll to position [339, 0]
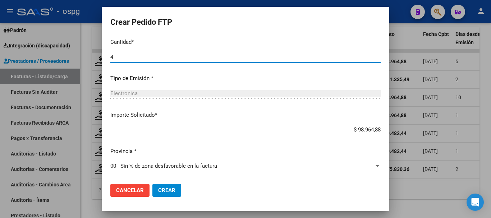
type input "4"
click at [163, 192] on span "Crear" at bounding box center [166, 190] width 17 height 6
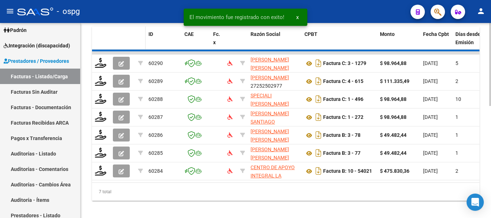
scroll to position [243, 0]
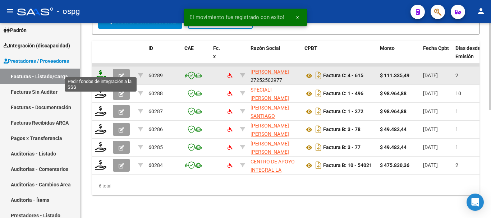
click at [102, 71] on icon at bounding box center [101, 75] width 12 height 10
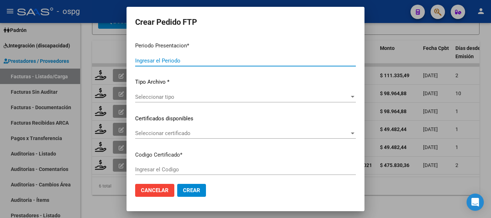
type input "202507"
type input "$ 111.335,49"
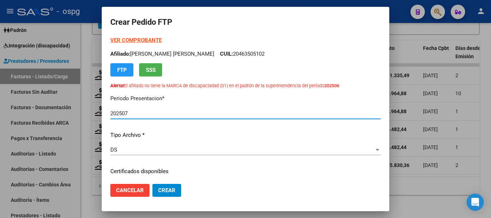
type input "6365398227"
type input "[DATE]"
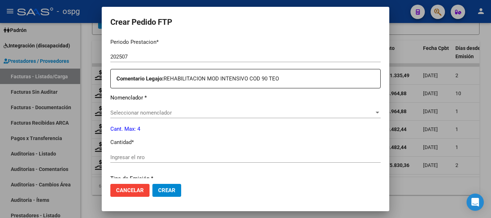
scroll to position [252, 0]
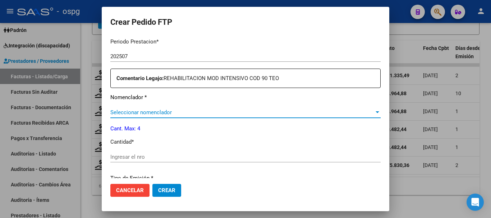
click at [237, 115] on span "Seleccionar nomenclador" at bounding box center [242, 112] width 264 height 6
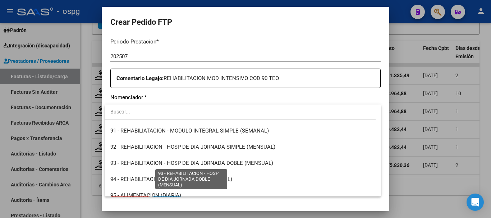
scroll to position [1418, 0]
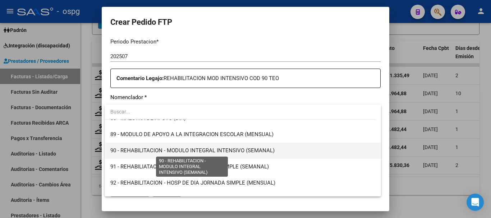
click at [164, 152] on span "90 - REHABILITACION - MODULO INTEGRAL INTENSIVO (SEMANAL)" at bounding box center [192, 150] width 164 height 6
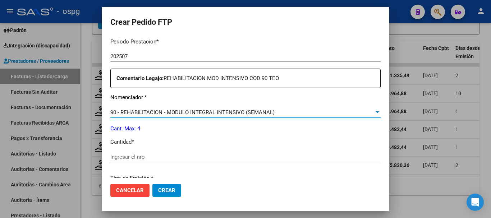
click at [175, 156] on input "Ingresar el nro" at bounding box center [245, 157] width 270 height 6
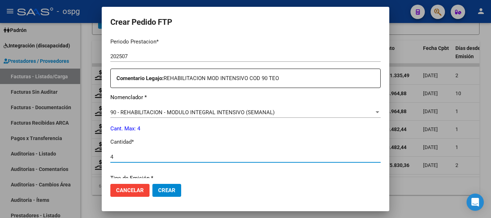
type input "4"
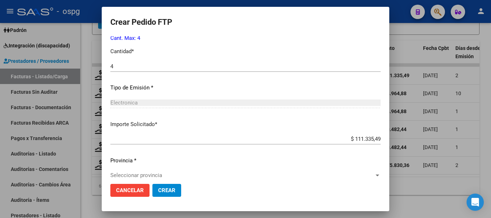
scroll to position [352, 0]
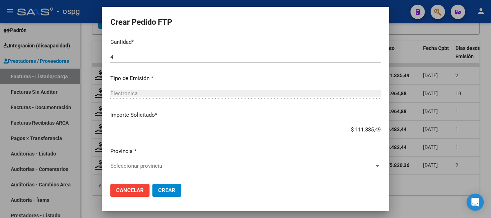
click at [158, 166] on span "Seleccionar provincia" at bounding box center [242, 166] width 264 height 6
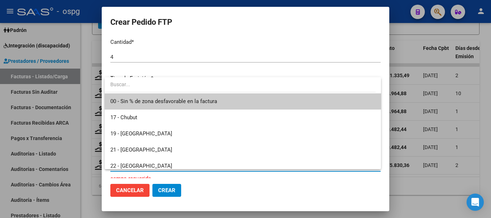
click at [202, 96] on span "00 - Sin % de zona desfavorable en la factura" at bounding box center [242, 101] width 265 height 16
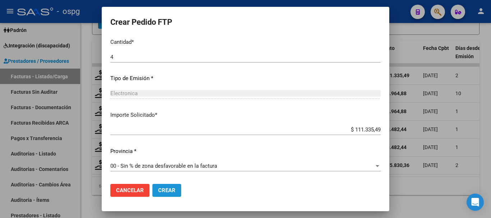
click at [175, 189] on span "Crear" at bounding box center [166, 190] width 17 height 6
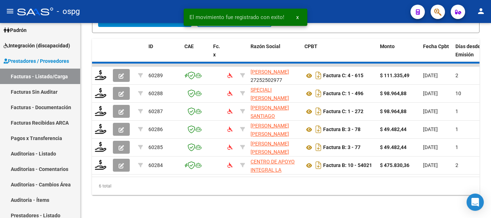
scroll to position [225, 0]
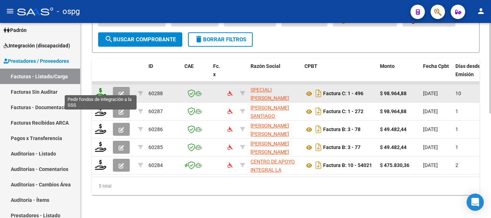
click at [100, 90] on icon at bounding box center [101, 93] width 12 height 10
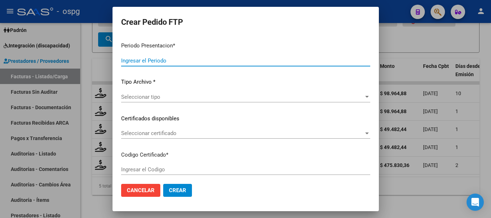
type input "202507"
type input "$ 98.964,88"
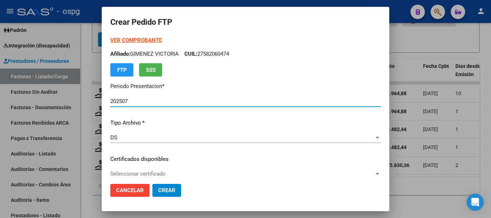
type input "1940741500"
type input "[DATE]"
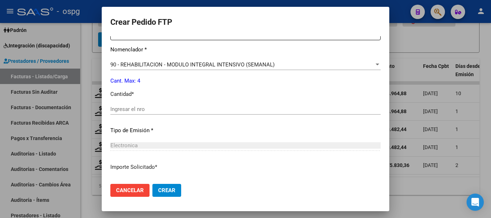
scroll to position [288, 0]
click at [232, 110] on input "Ingresar el nro" at bounding box center [245, 109] width 270 height 6
type input "4"
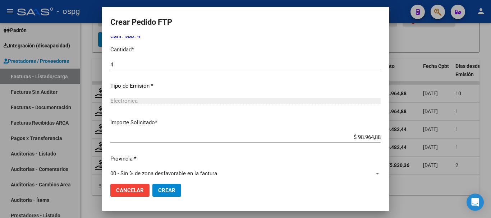
scroll to position [339, 0]
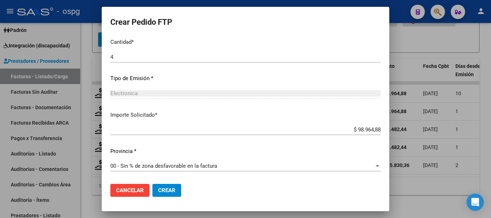
click at [168, 193] on span "Crear" at bounding box center [166, 190] width 17 height 6
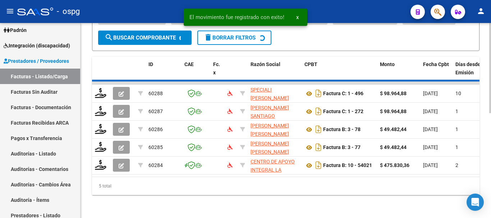
scroll to position [207, 0]
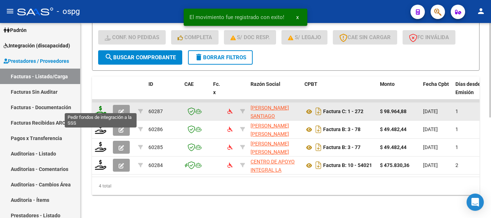
click at [102, 109] on icon at bounding box center [101, 111] width 12 height 10
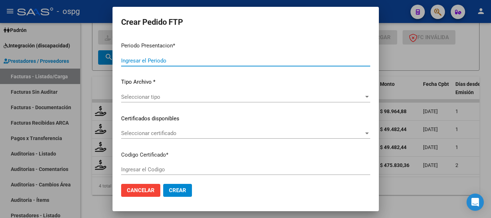
type input "202507"
type input "$ 98.964,88"
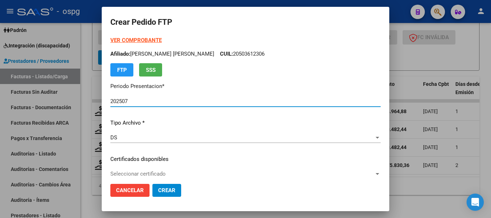
type input "2847383842"
type input "[DATE]"
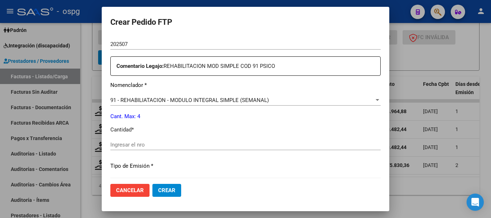
scroll to position [288, 0]
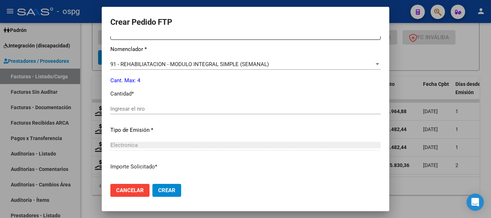
click at [218, 104] on div "Ingresar el nro" at bounding box center [245, 109] width 270 height 11
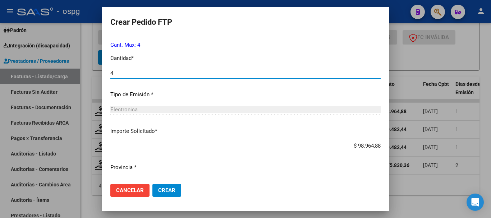
scroll to position [324, 0]
type input "4"
click at [159, 187] on span "Crear" at bounding box center [166, 190] width 17 height 6
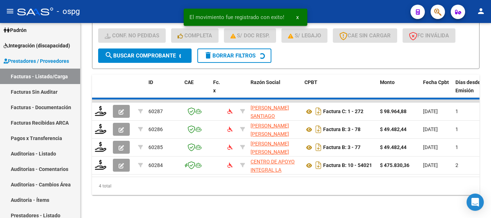
scroll to position [189, 0]
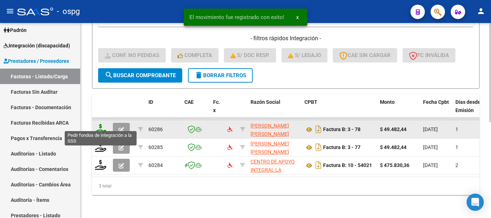
click at [102, 127] on icon at bounding box center [101, 129] width 12 height 10
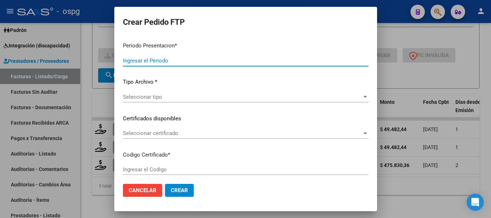
type input "202507"
type input "$ 49.482,44"
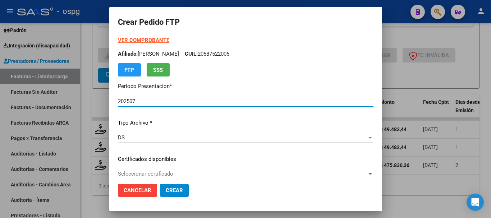
type input "2623413"
type input "[DATE]"
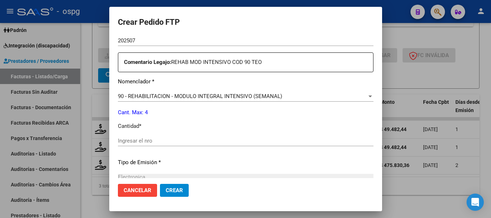
scroll to position [252, 0]
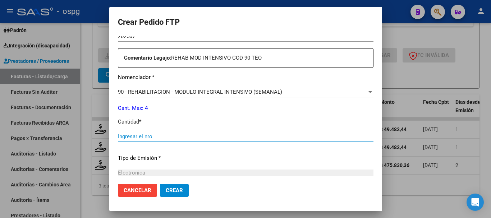
click at [185, 136] on input "Ingresar el nro" at bounding box center [246, 136] width 256 height 6
type input "4"
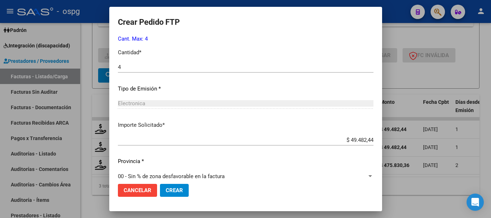
scroll to position [331, 0]
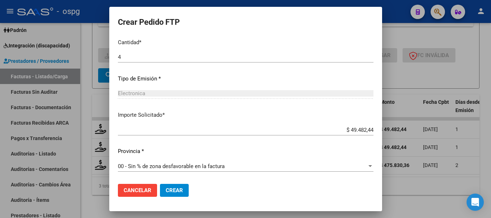
click at [177, 188] on button "Crear" at bounding box center [174, 190] width 29 height 13
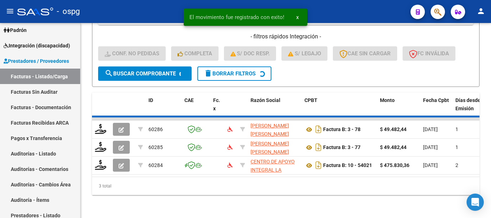
scroll to position [171, 0]
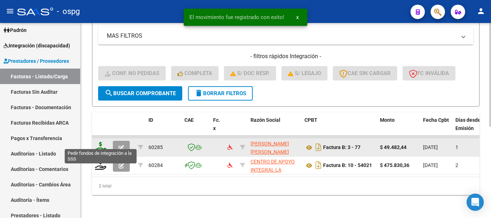
click at [100, 145] on icon at bounding box center [101, 147] width 12 height 10
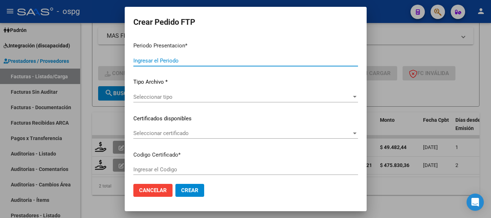
type input "202507"
type input "202506"
type input "$ 49.482,44"
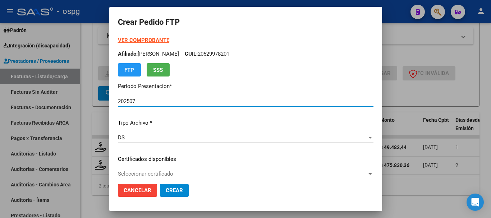
type input "2623413"
type input "[DATE]"
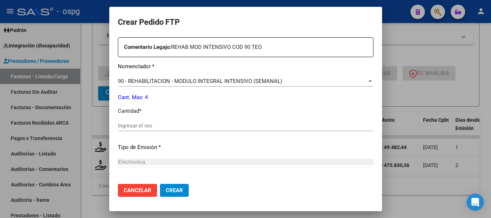
scroll to position [252, 0]
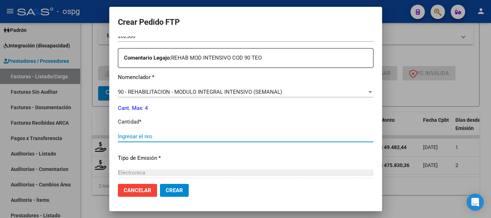
click at [184, 134] on input "Ingresar el nro" at bounding box center [246, 136] width 256 height 6
type input "4"
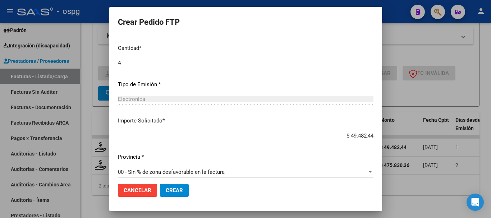
scroll to position [331, 0]
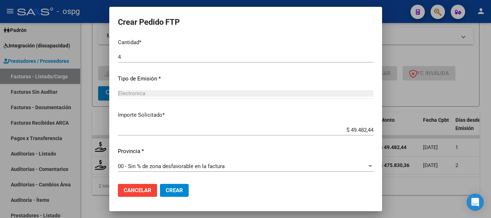
click at [172, 187] on span "Crear" at bounding box center [174, 190] width 17 height 6
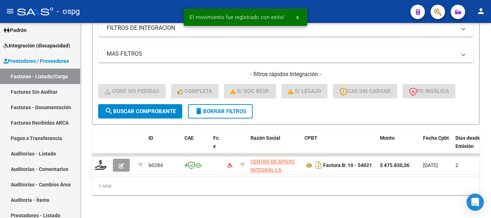
scroll to position [154, 0]
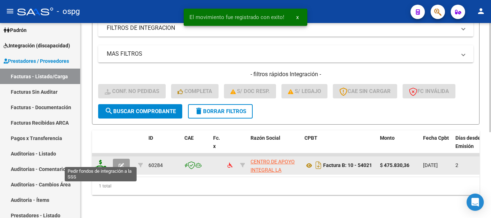
click at [102, 161] on icon at bounding box center [101, 165] width 12 height 10
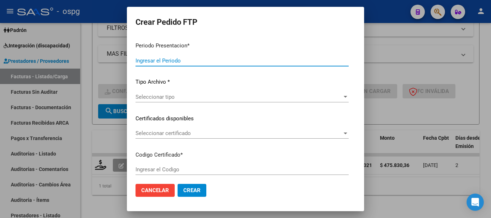
type input "202507"
type input "$ 475.830,36"
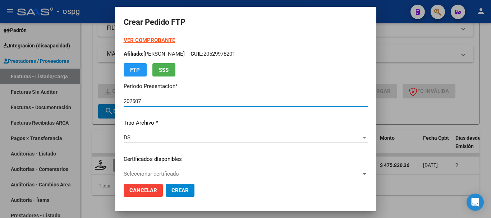
type input "349494478"
type input "[DATE]"
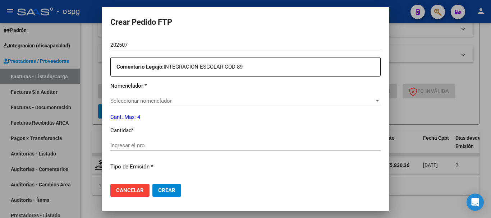
scroll to position [252, 0]
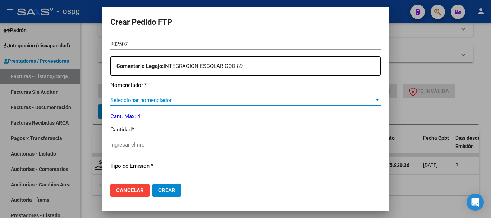
click at [186, 103] on span "Seleccionar nomenclador" at bounding box center [242, 100] width 264 height 6
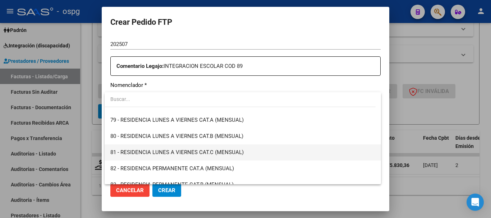
scroll to position [1402, 0]
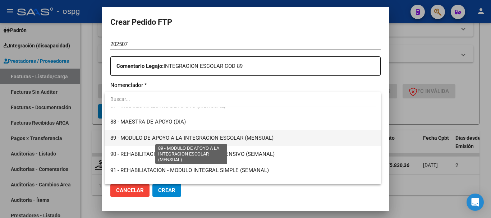
click at [180, 139] on span "89 - MODULO DE APOYO A LA INTEGRACION ESCOLAR (MENSUAL)" at bounding box center [191, 138] width 163 height 6
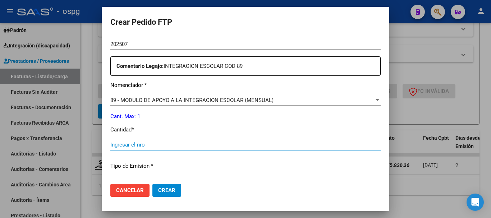
click at [185, 146] on input "Ingresar el nro" at bounding box center [245, 145] width 270 height 6
type input "1"
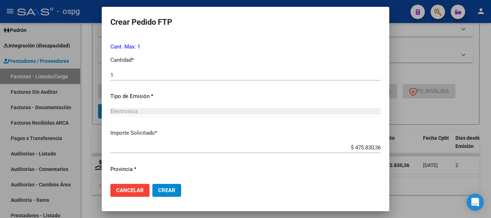
scroll to position [339, 0]
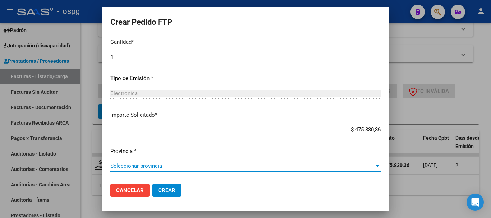
click at [144, 166] on span "Seleccionar provincia" at bounding box center [242, 166] width 264 height 6
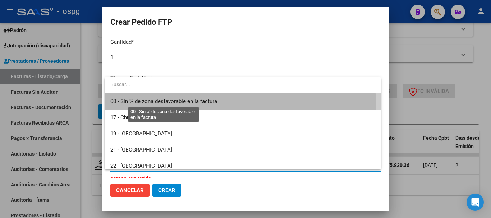
click at [198, 105] on span "00 - Sin % de zona desfavorable en la factura" at bounding box center [242, 101] width 265 height 16
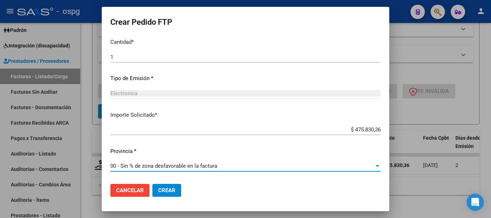
click at [166, 186] on button "Crear" at bounding box center [166, 190] width 29 height 13
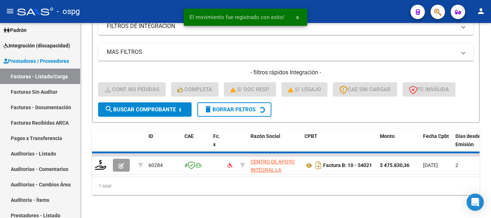
scroll to position [142, 0]
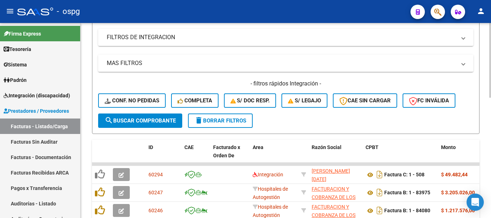
scroll to position [180, 0]
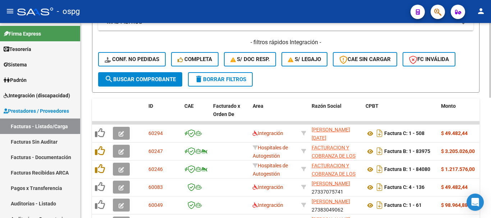
click at [222, 82] on span "delete Borrar Filtros" at bounding box center [220, 79] width 52 height 6
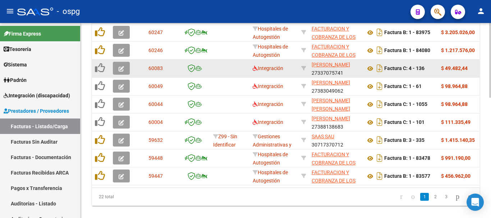
scroll to position [315, 0]
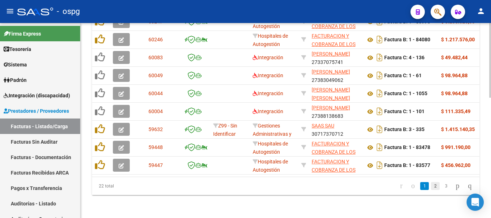
click at [431, 189] on link "2" at bounding box center [435, 186] width 9 height 8
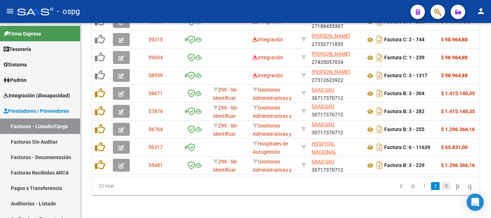
click at [442, 188] on link "3" at bounding box center [446, 186] width 9 height 8
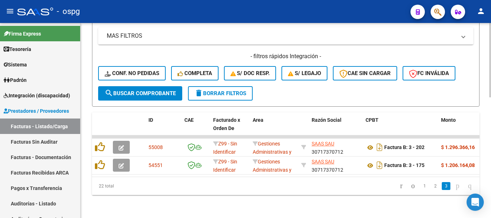
scroll to position [171, 0]
click at [232, 90] on span "delete Borrar Filtros" at bounding box center [220, 93] width 52 height 6
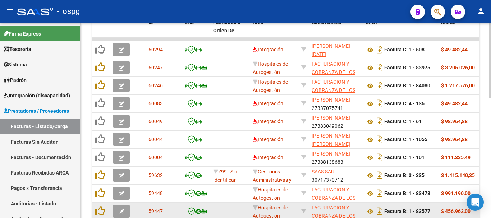
scroll to position [279, 0]
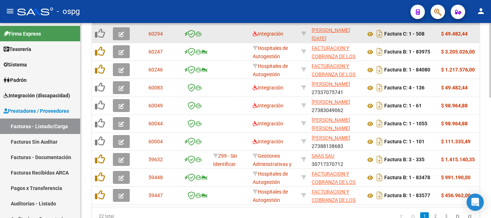
click at [120, 32] on icon "button" at bounding box center [121, 34] width 5 height 5
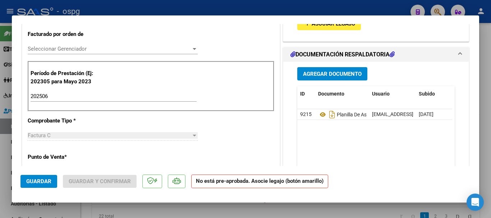
scroll to position [216, 0]
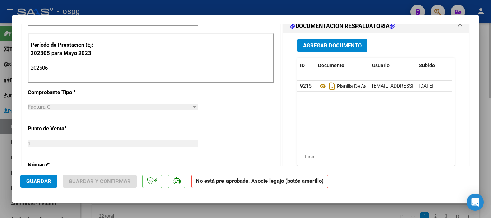
click at [489, 135] on div at bounding box center [245, 109] width 491 height 218
type input "$ 0,00"
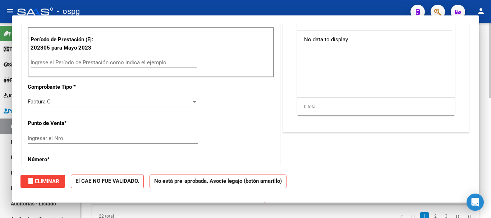
scroll to position [210, 0]
